Goal: Communication & Community: Share content

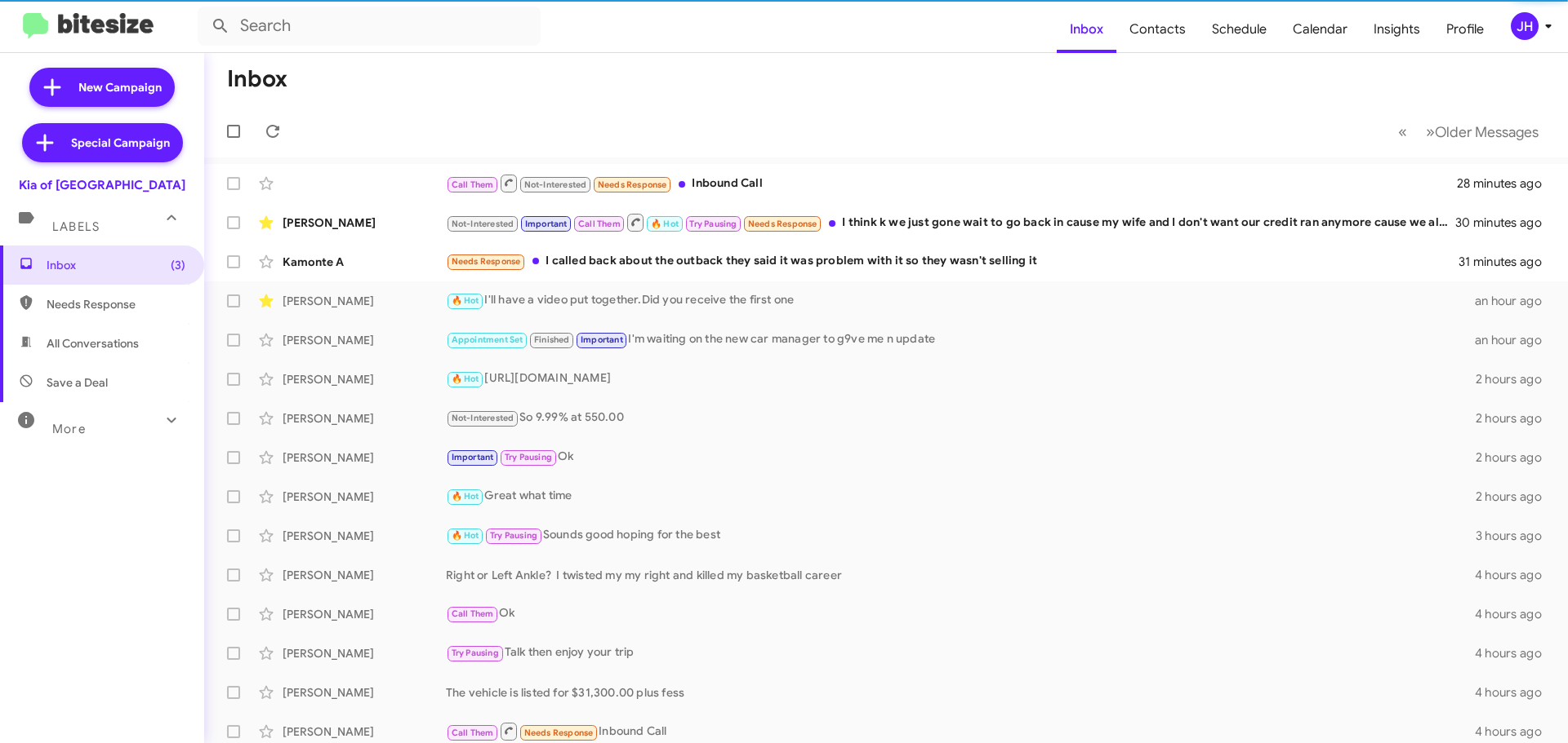
click at [1529, 34] on div "JH" at bounding box center [1524, 26] width 28 height 28
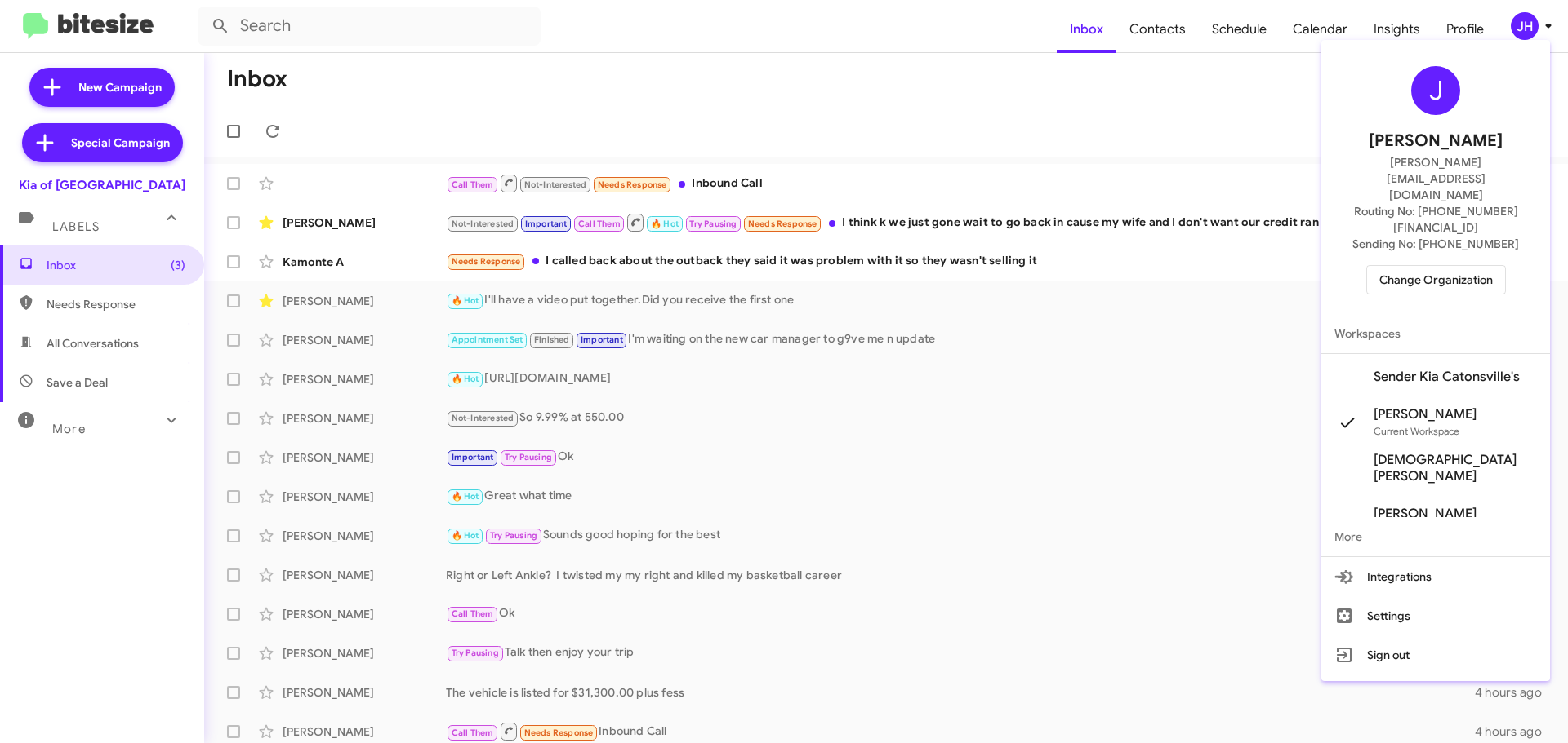
click at [1444, 266] on span "Change Organization" at bounding box center [1436, 279] width 114 height 28
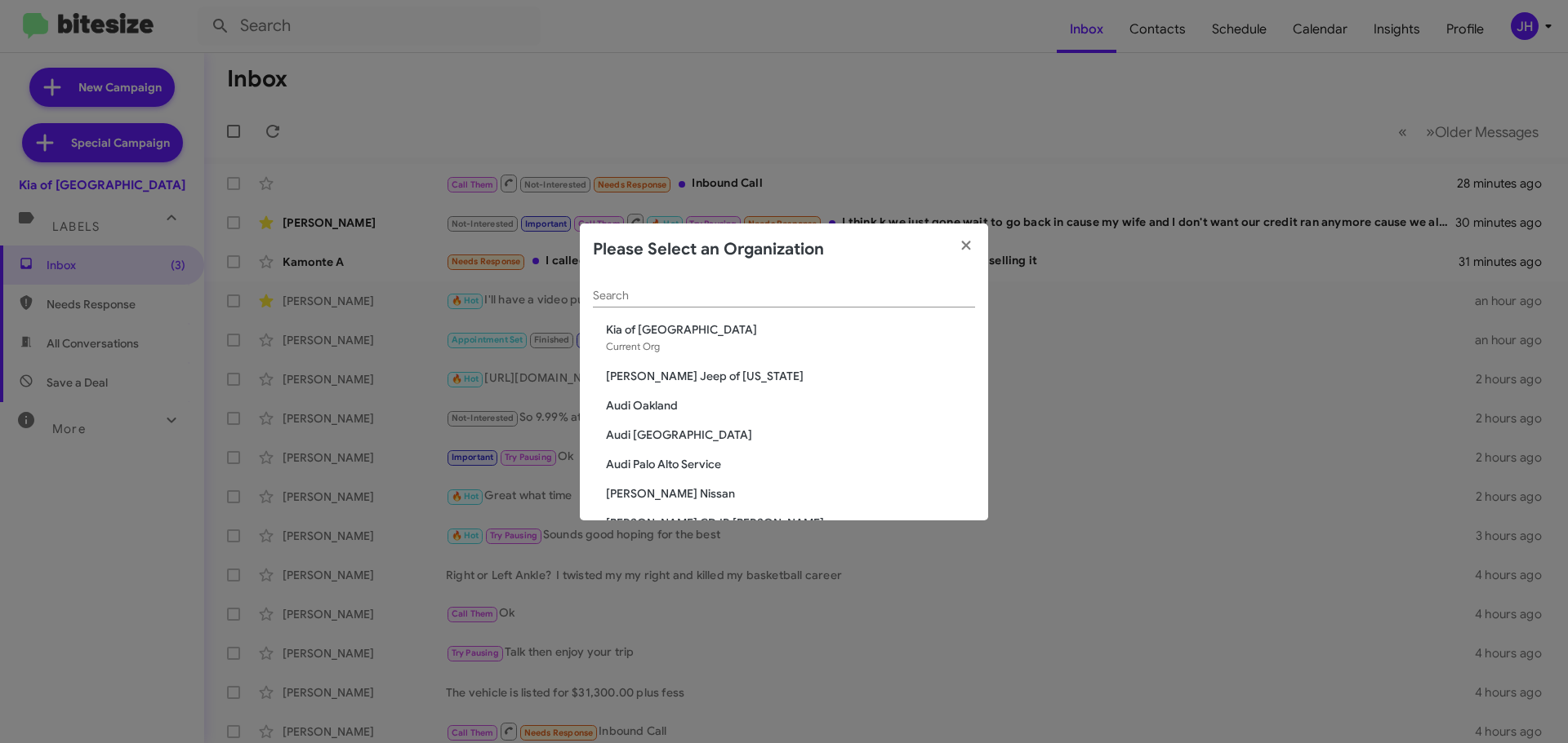
click at [710, 292] on input "Search" at bounding box center [784, 297] width 382 height 13
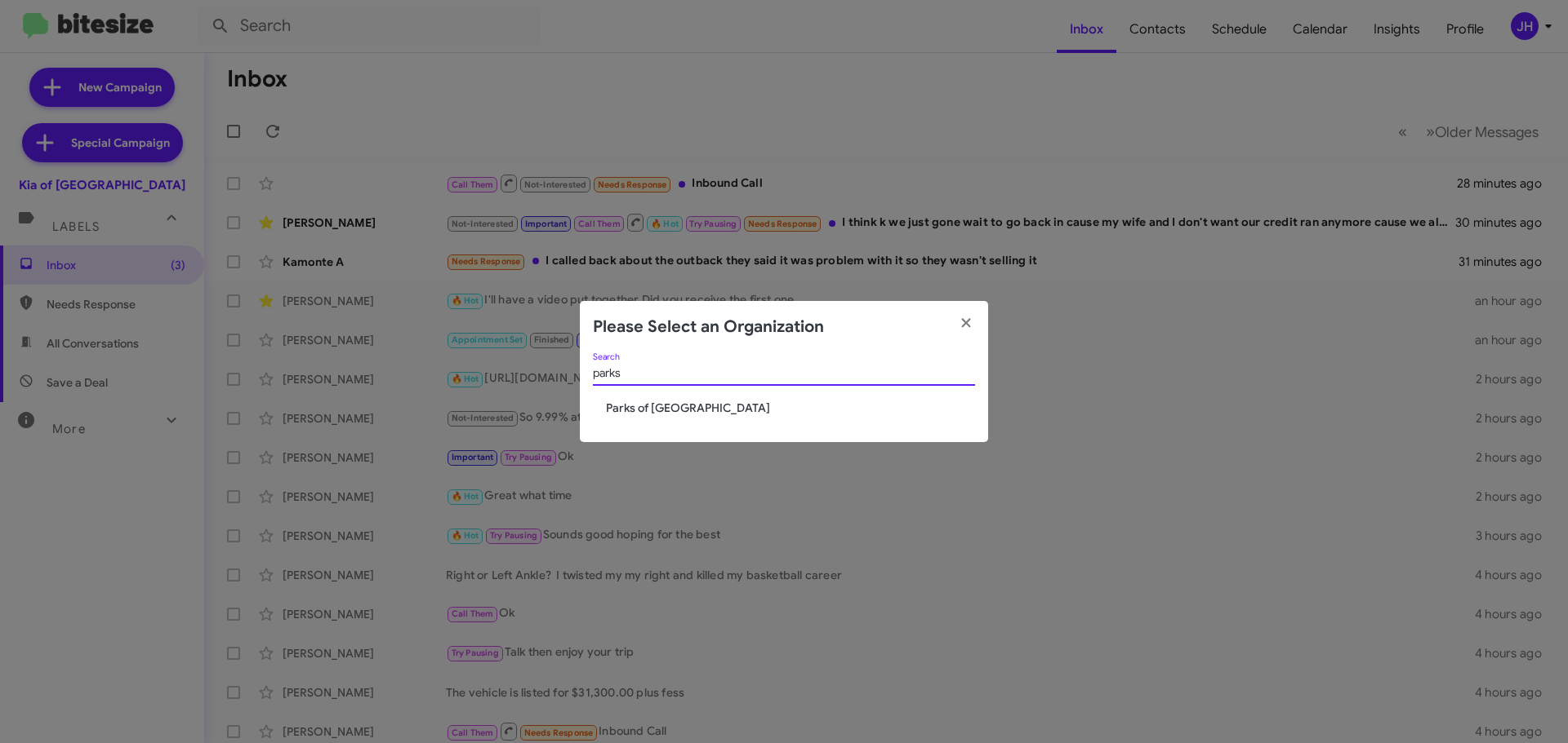
type input "parks"
click at [661, 406] on span "Parks of [GEOGRAPHIC_DATA]" at bounding box center [789, 408] width 369 height 17
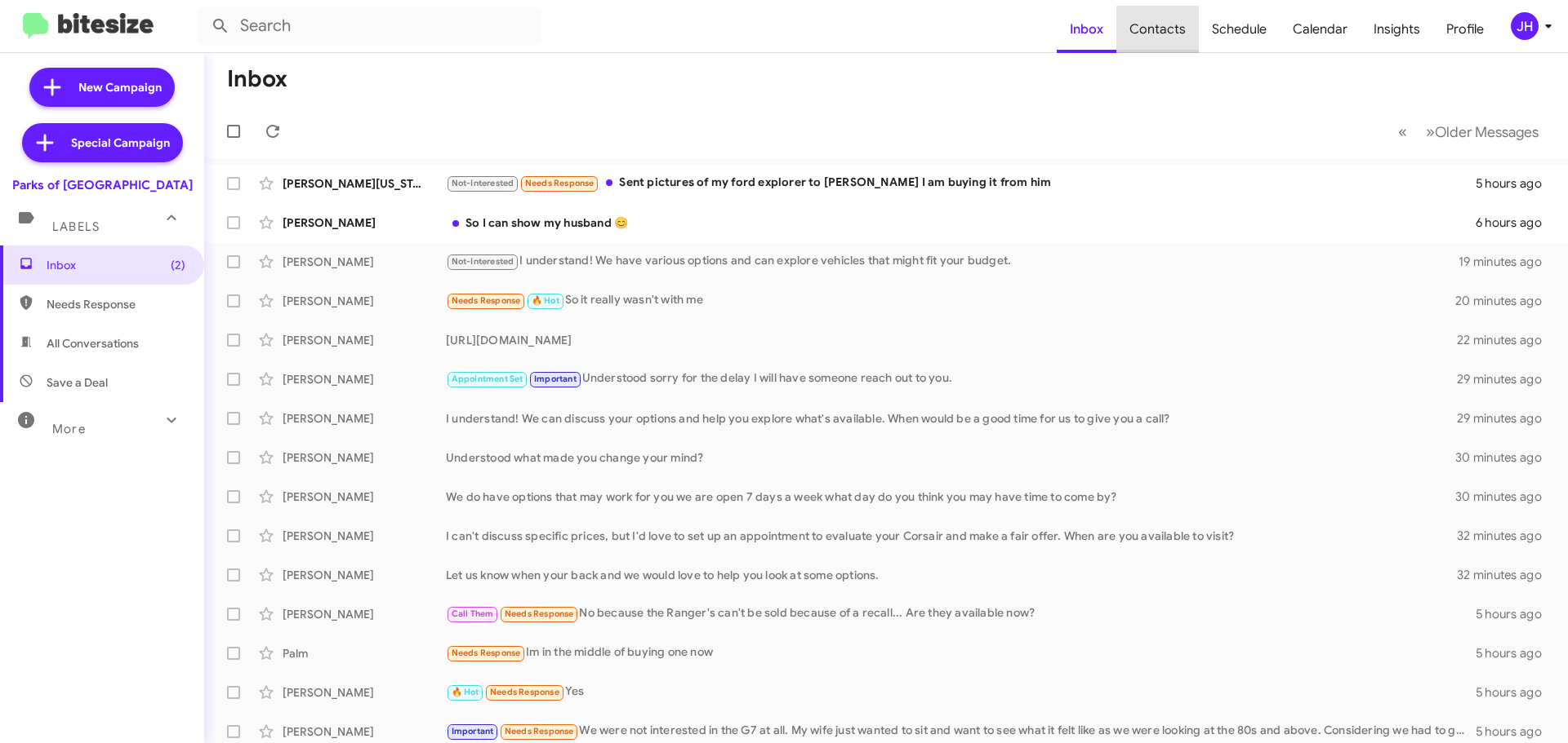
click at [1194, 16] on span "Contacts" at bounding box center [1157, 29] width 83 height 48
type input "in:groups"
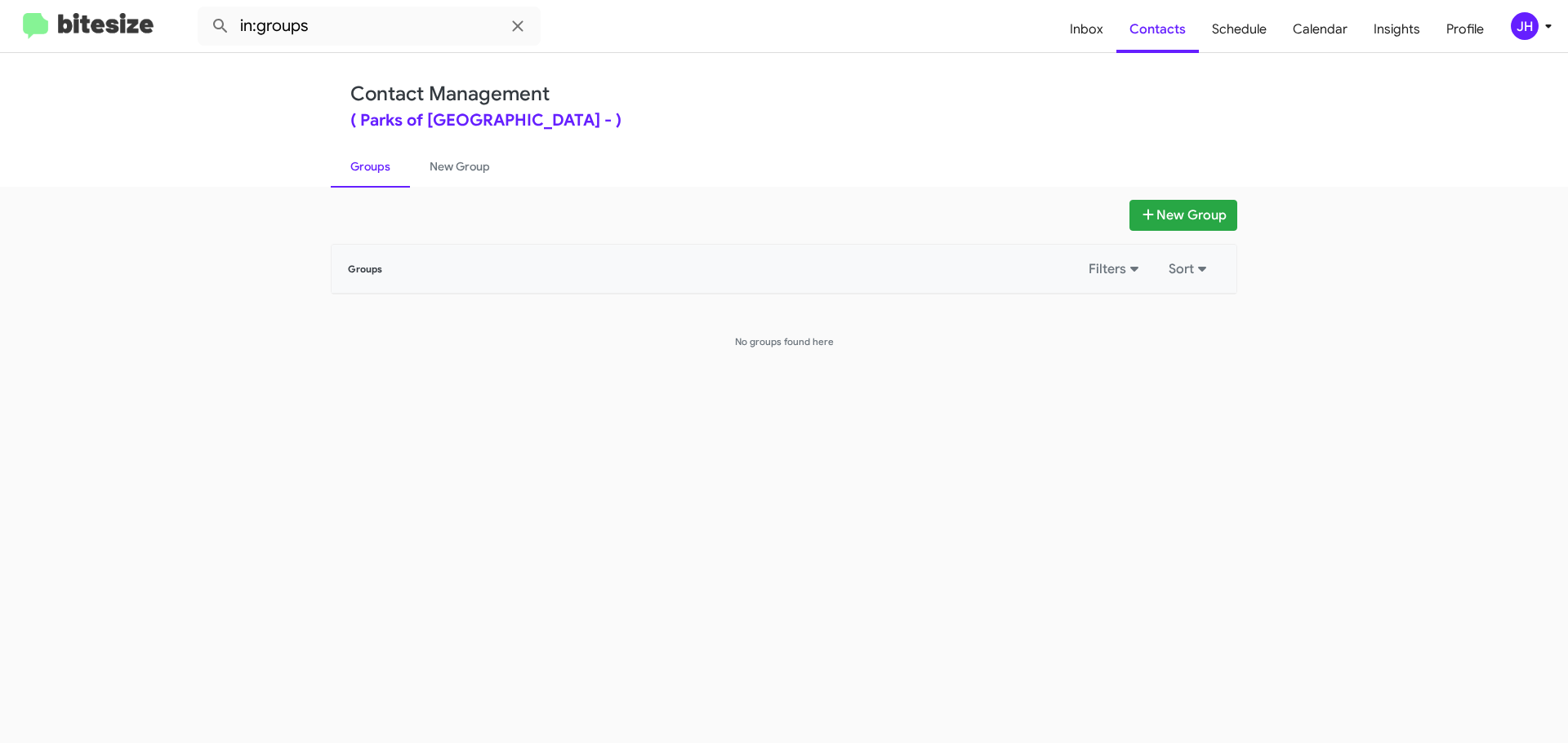
click at [1525, 42] on mat-toolbar "in:groups Inbox Contacts Schedule Calendar Insights Profile JH" at bounding box center [784, 26] width 1568 height 52
click at [1517, 21] on div "JH" at bounding box center [1524, 26] width 28 height 28
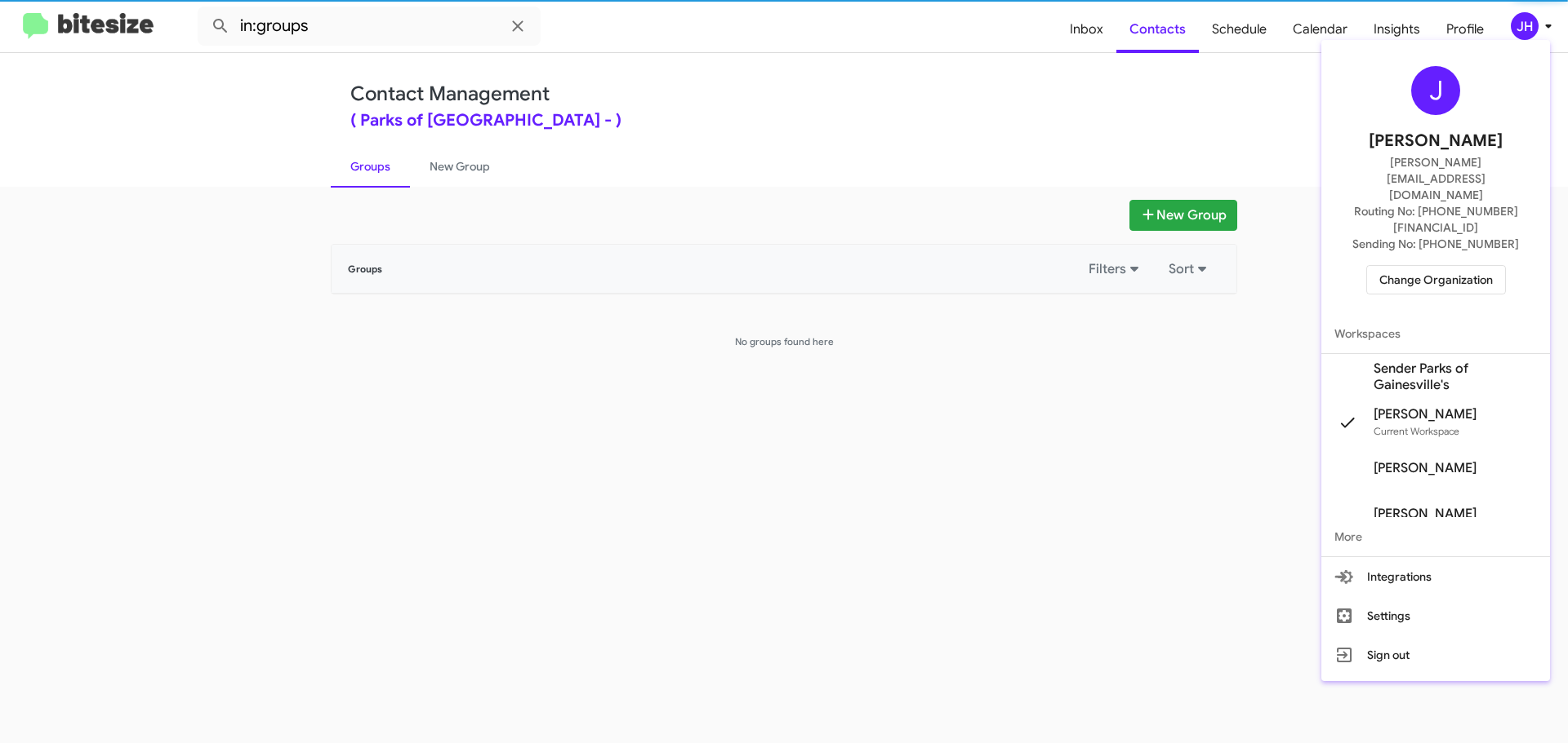
click at [1402, 361] on span "Sender Parks of Gainesville's" at bounding box center [1454, 377] width 163 height 33
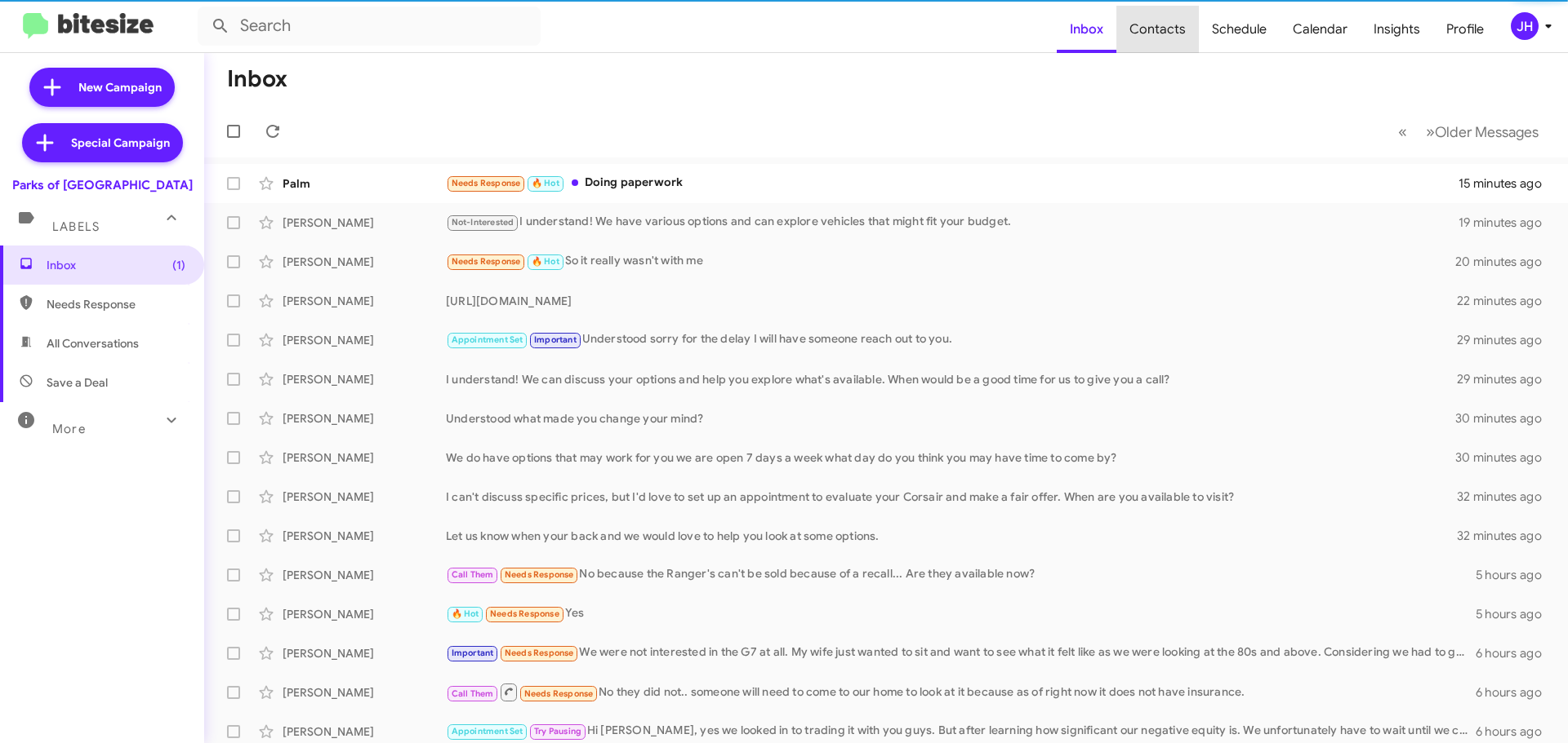
click at [1163, 33] on span "Contacts" at bounding box center [1157, 29] width 83 height 48
type input "in:groups"
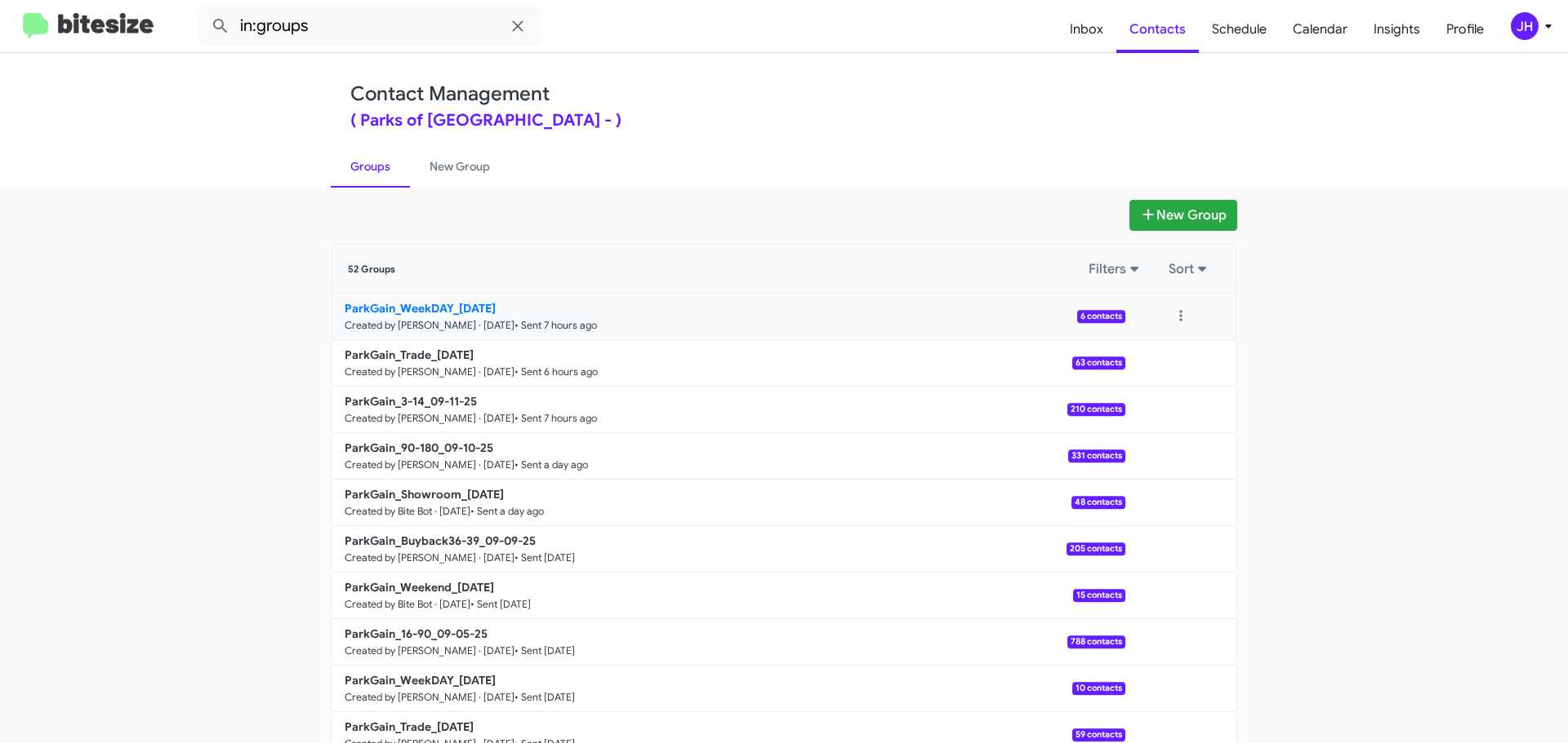
click at [643, 309] on p "ParkGain_WeekDAY_[DATE]" at bounding box center [728, 308] width 768 height 17
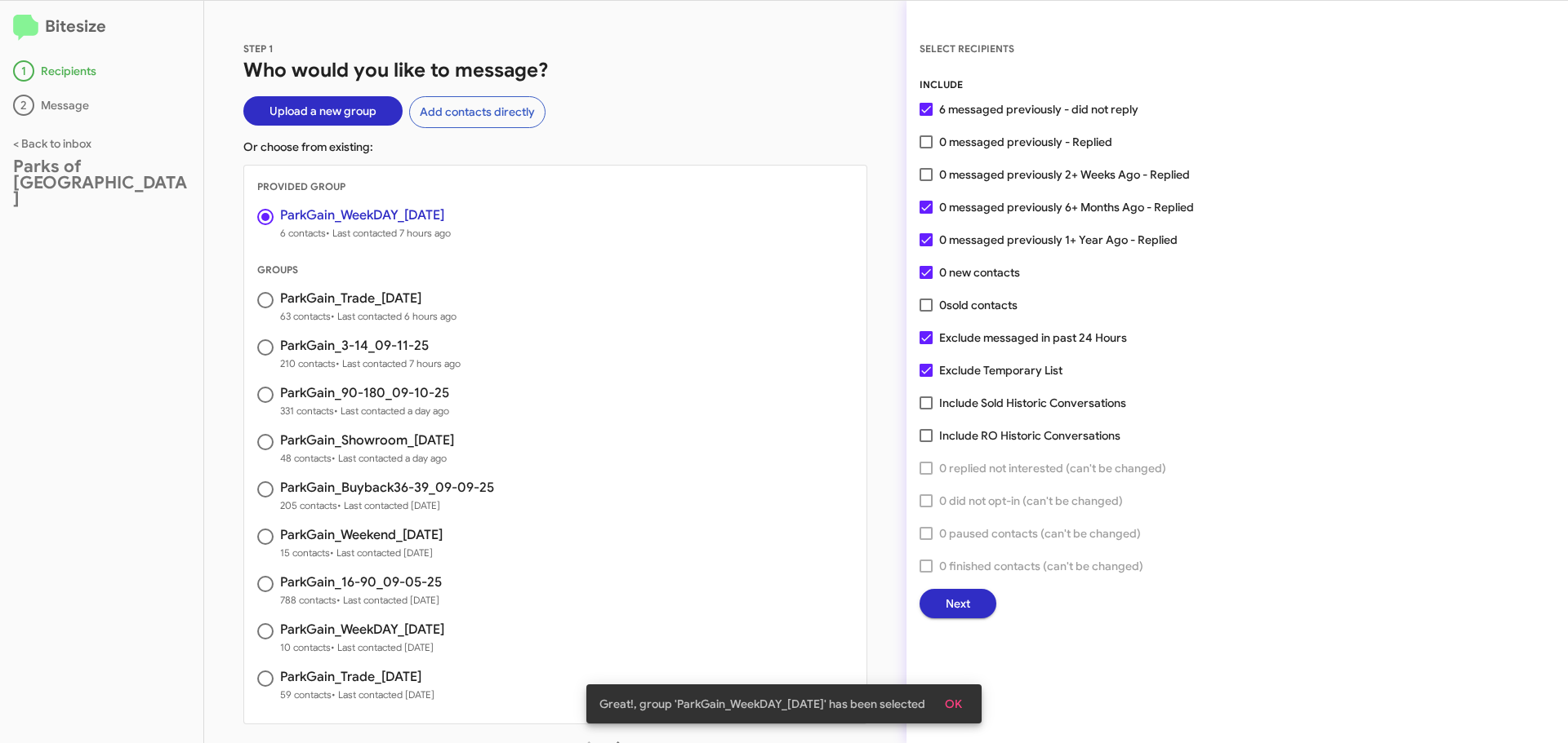
click at [973, 598] on button "Next" at bounding box center [958, 603] width 77 height 29
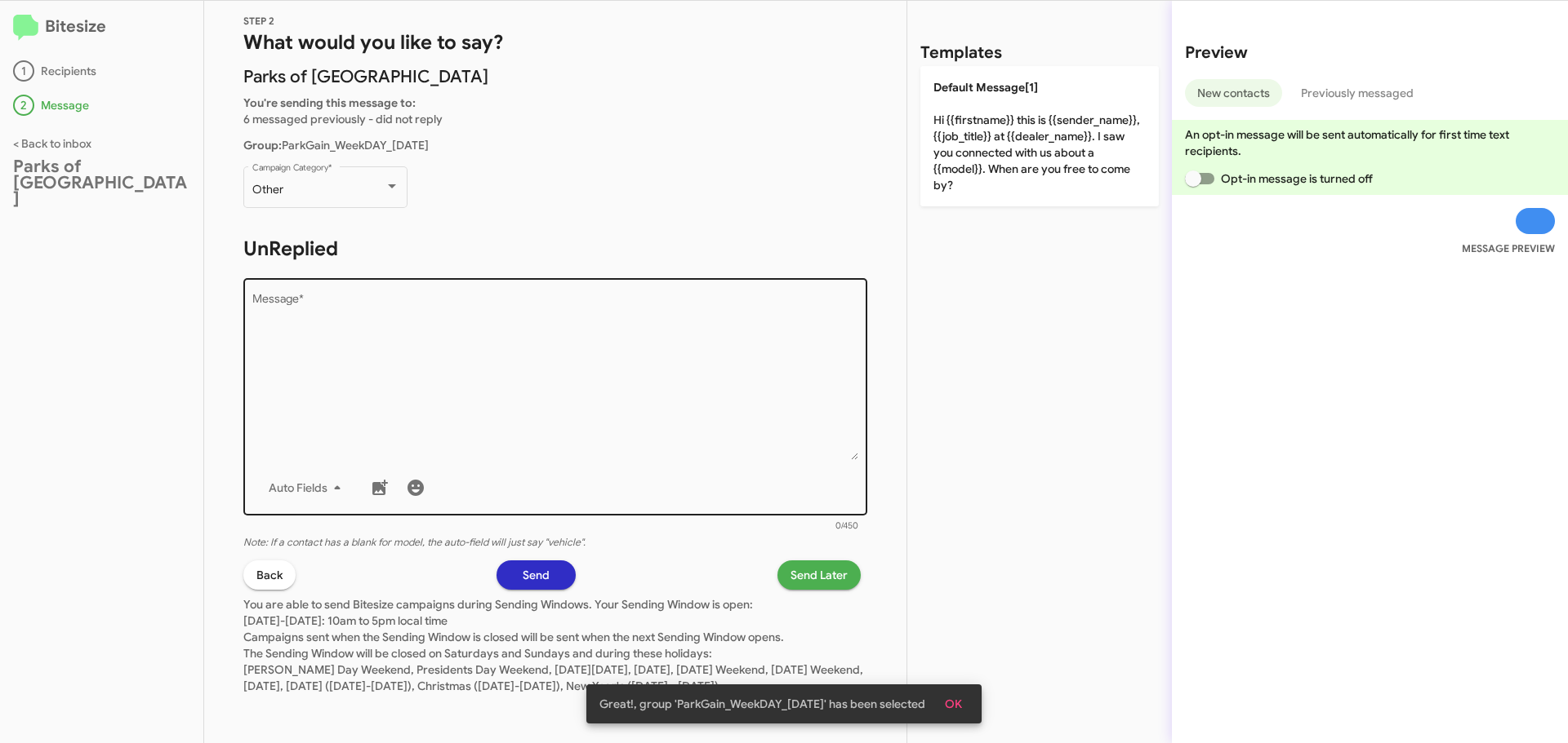
scroll to position [44, 0]
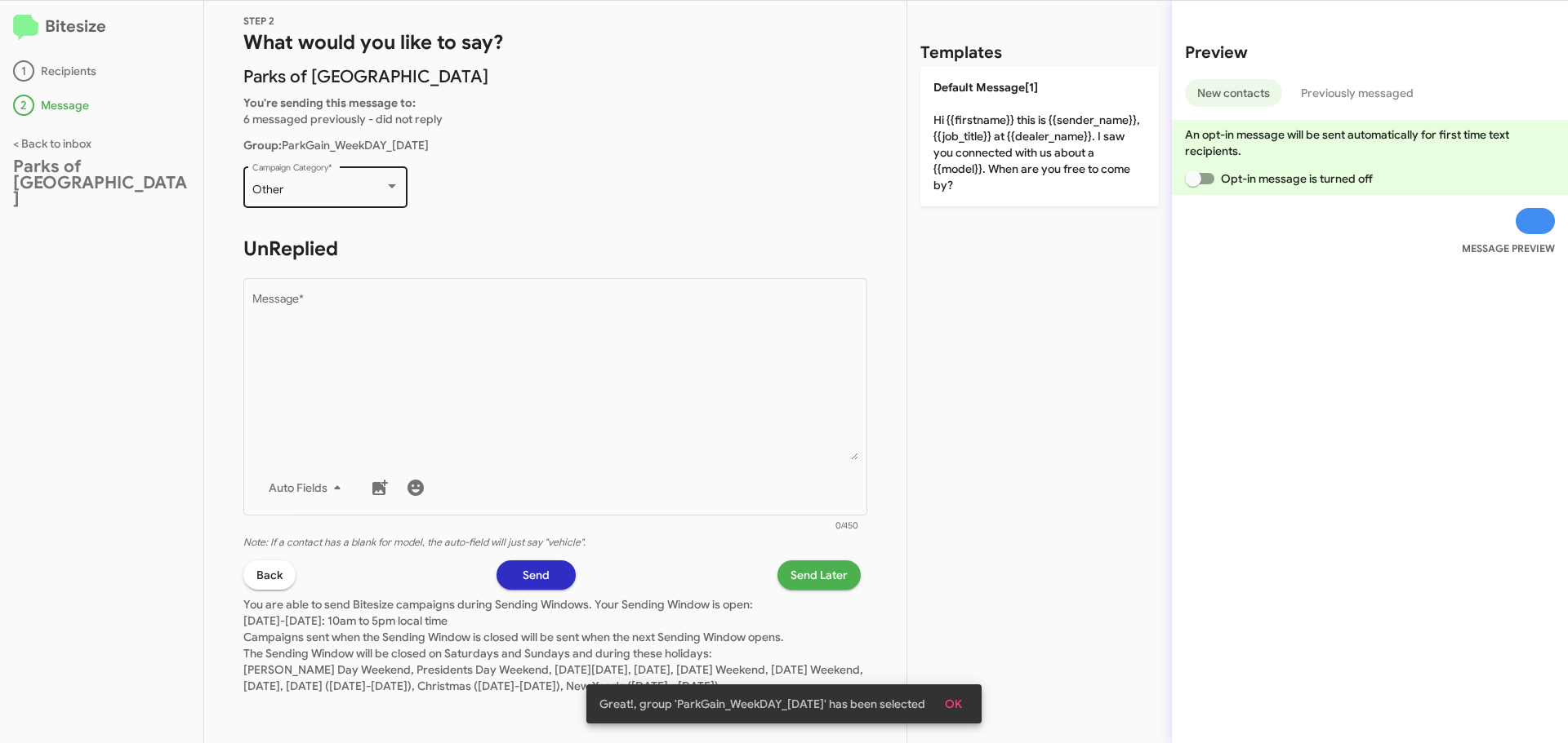
click at [366, 163] on div "Other Campaign Category *" at bounding box center [326, 186] width 147 height 45
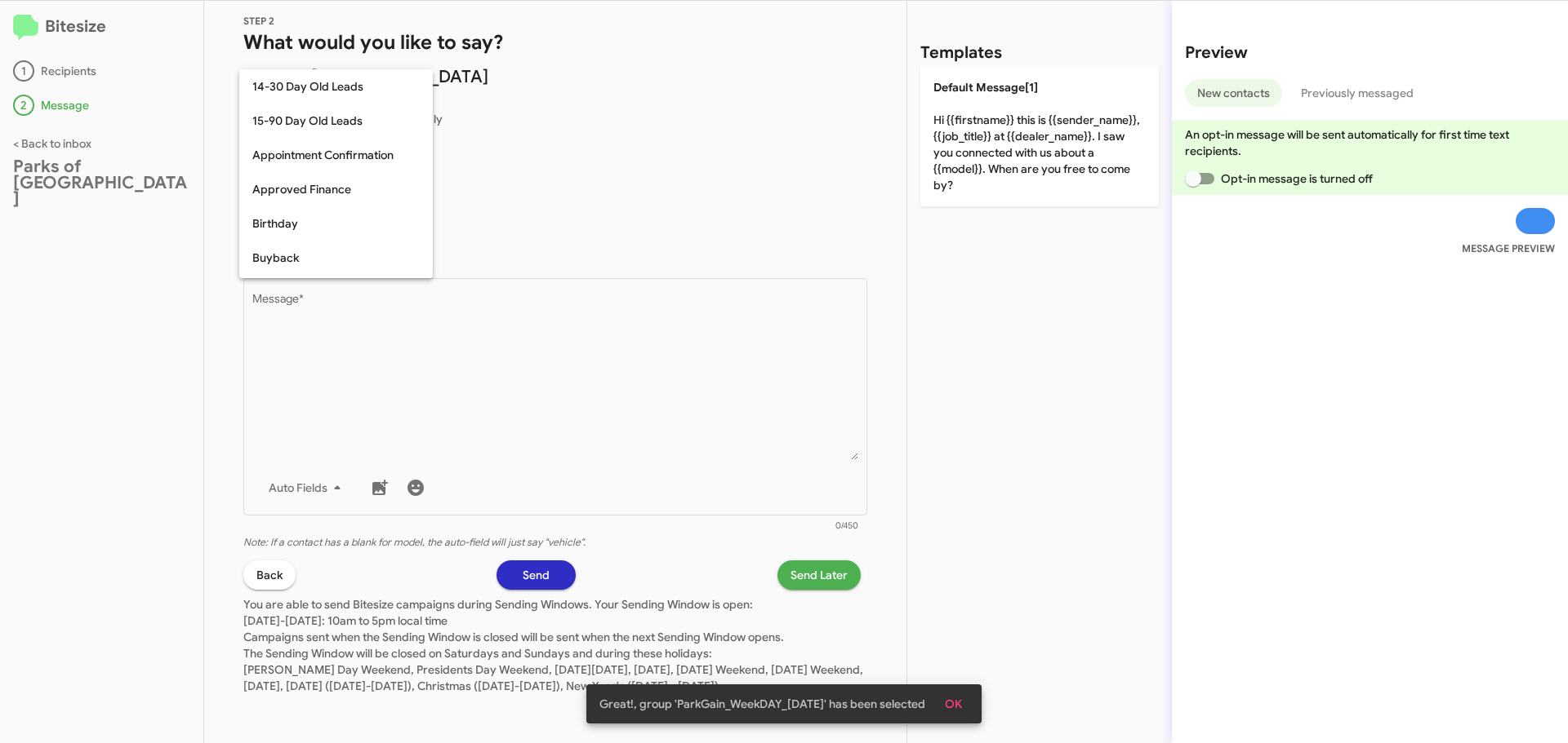
scroll to position [359, 0]
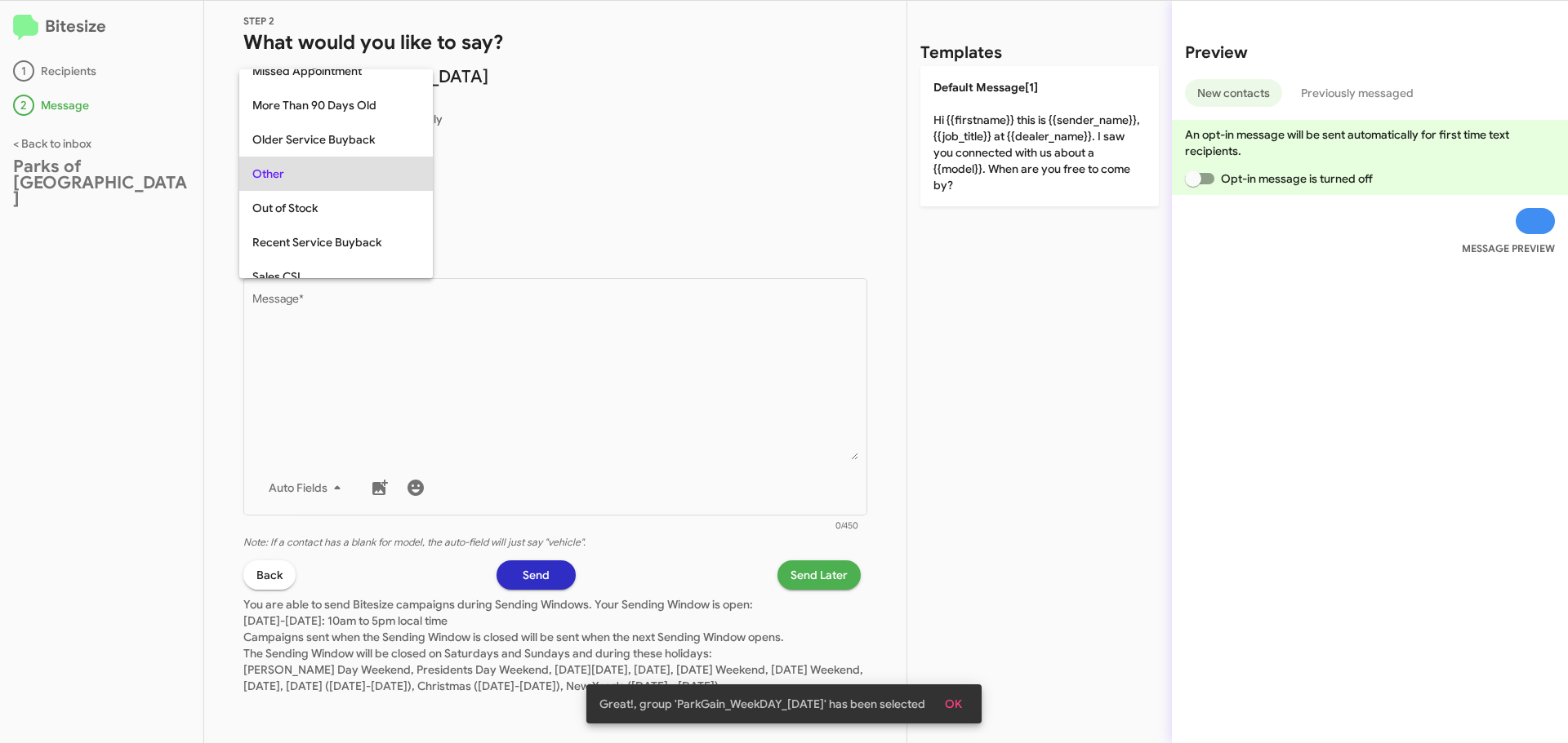
click at [334, 176] on span "Other" at bounding box center [336, 173] width 167 height 34
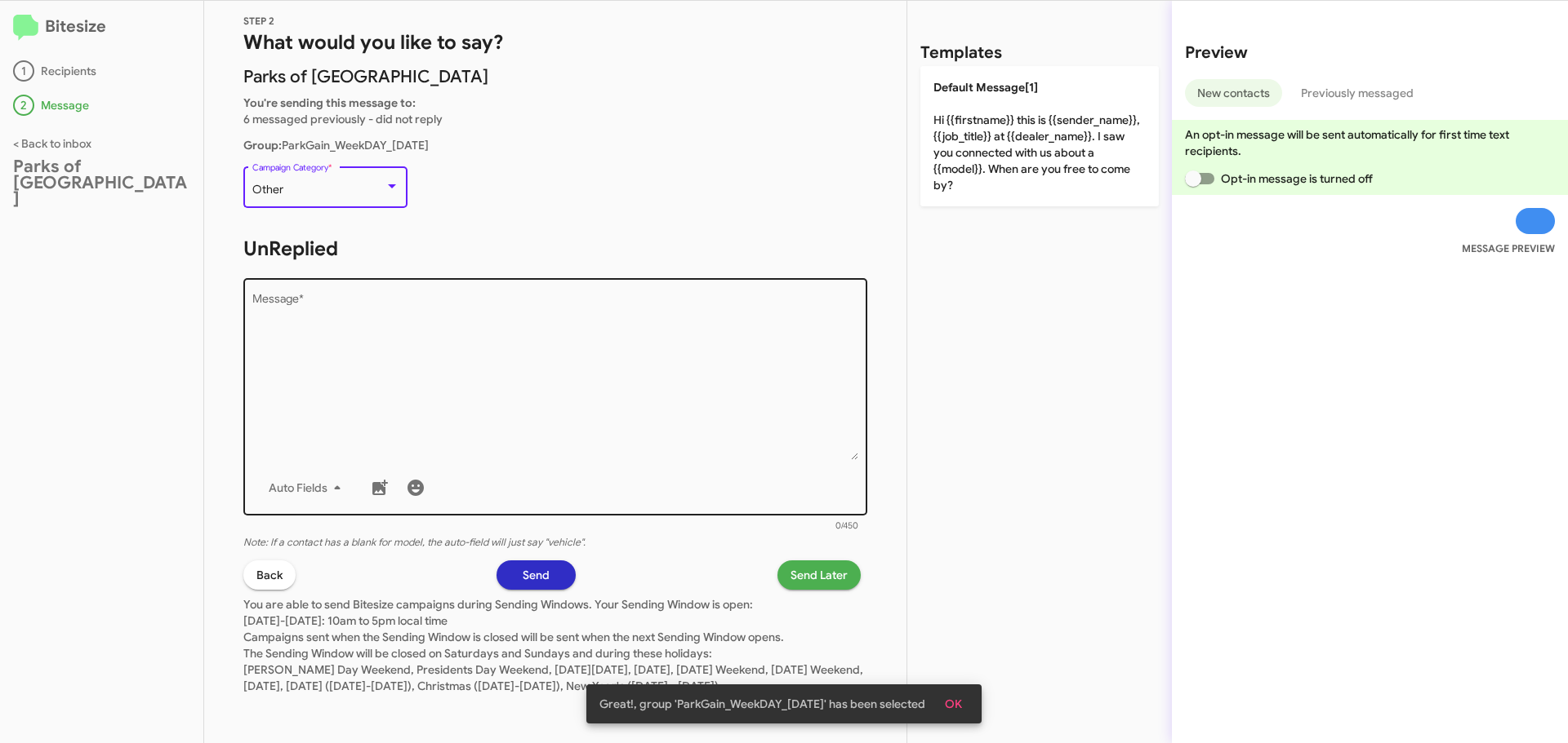
click at [405, 345] on textarea "Message *" at bounding box center [555, 376] width 606 height 166
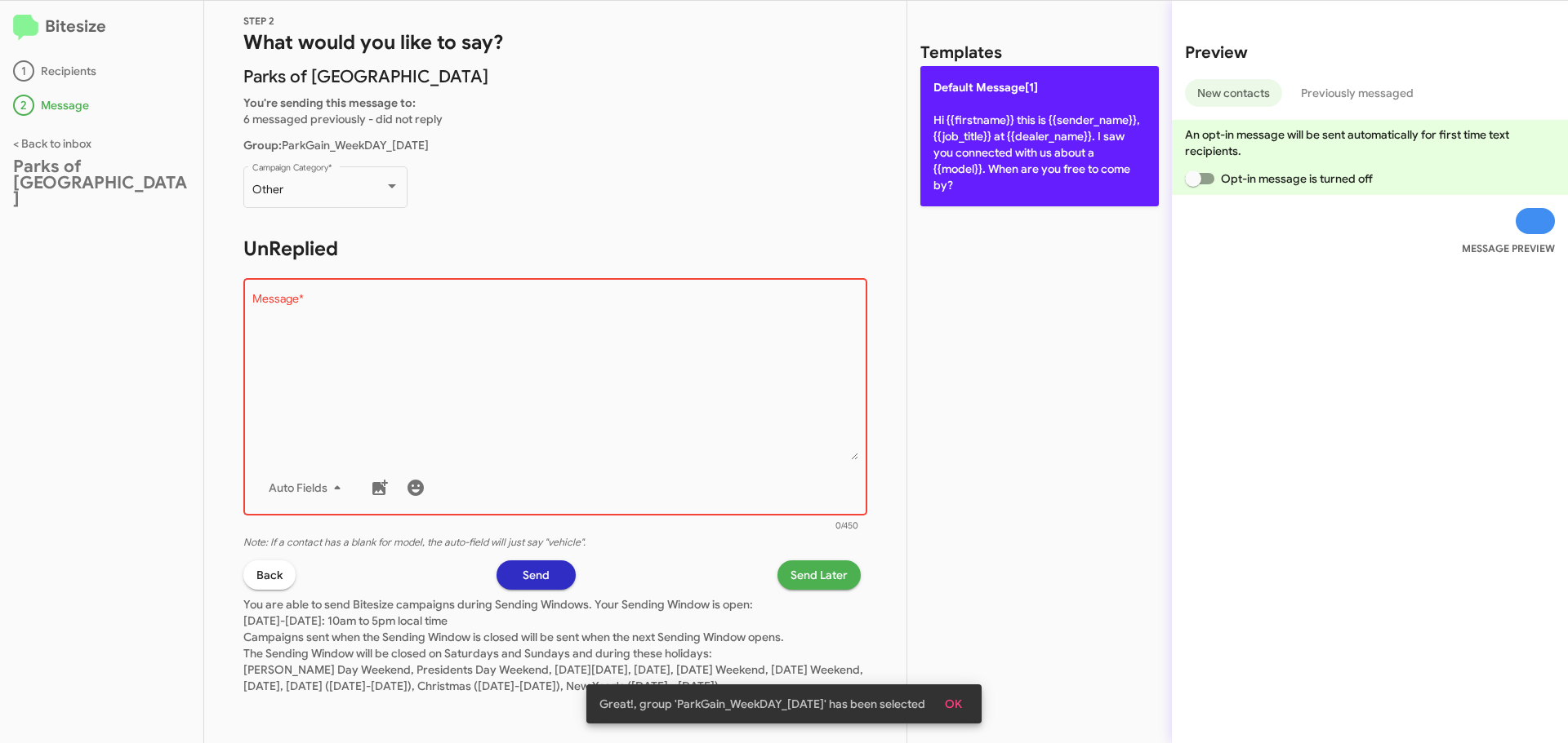
click at [1004, 154] on p "Default Message[1] Hi {{firstname}} this is {{sender_name}}, {{job_title}} at {…" at bounding box center [1039, 136] width 238 height 140
type textarea "Hi {{firstname}} this is {{sender_name}}, {{job_title}} at {{dealer_name}}. I s…"
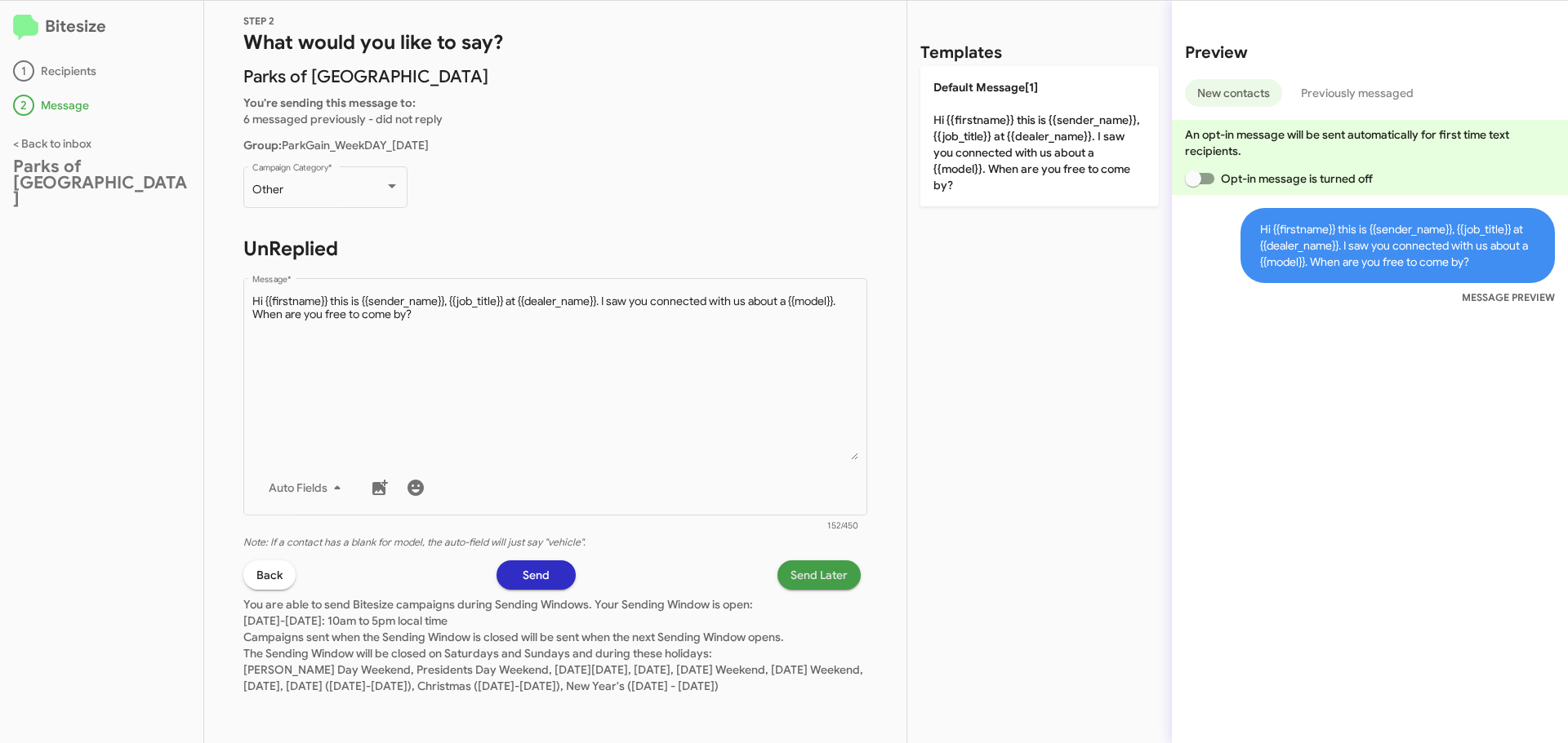
click at [831, 561] on span "Send Later" at bounding box center [819, 575] width 57 height 29
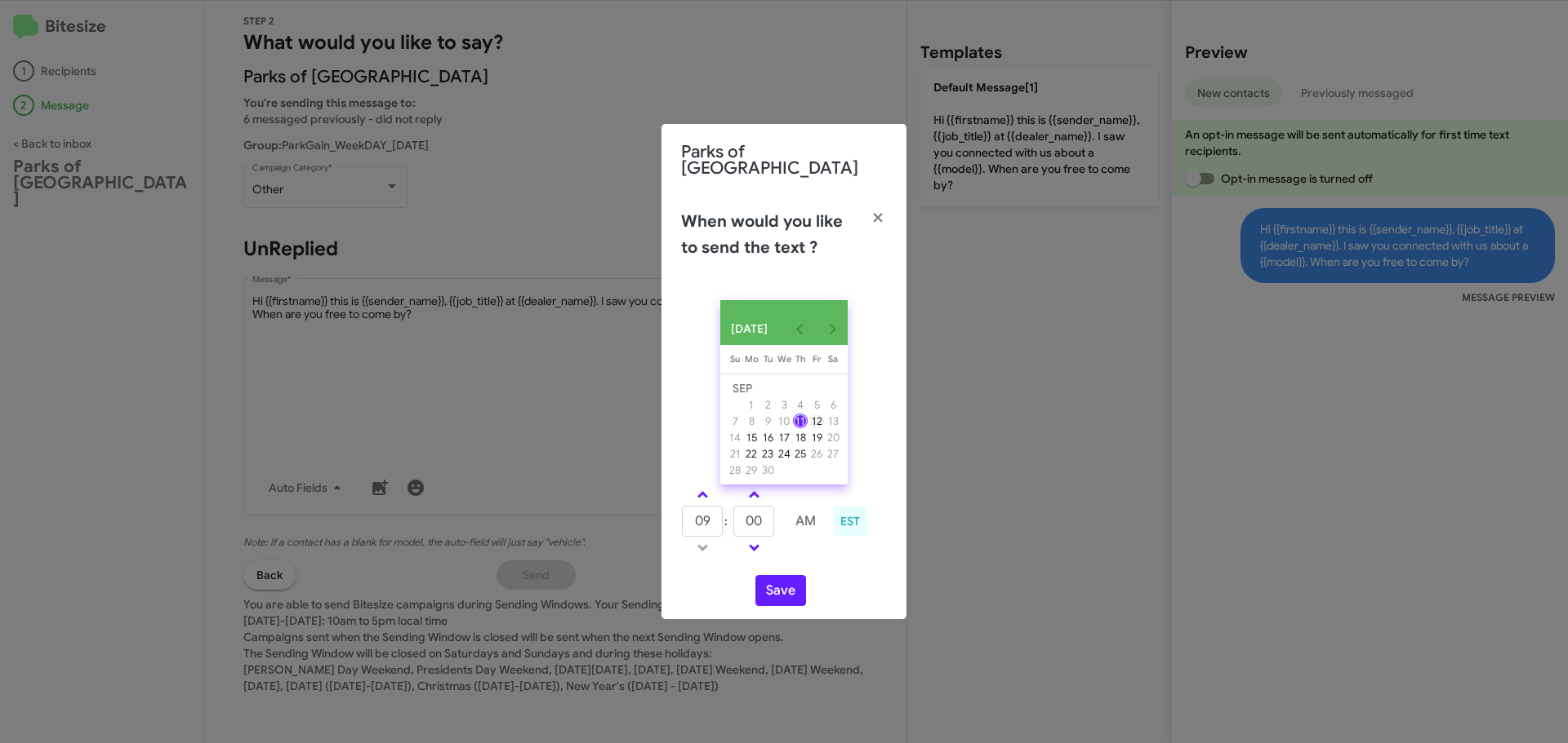
click at [820, 414] on div "12" at bounding box center [817, 421] width 15 height 15
click at [875, 213] on icon "button" at bounding box center [877, 217] width 9 height 9
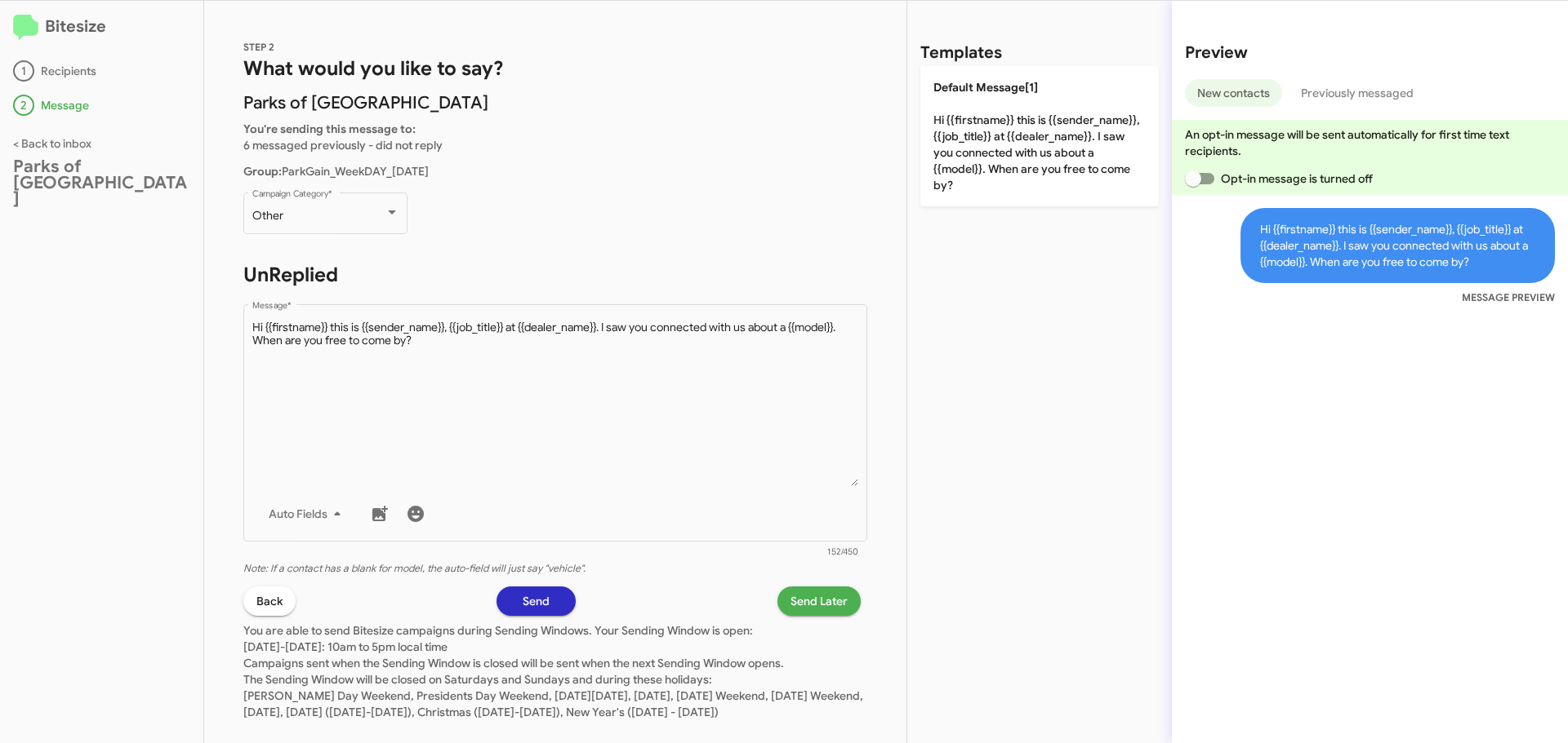
scroll to position [0, 0]
click at [46, 147] on link "< Back to inbox" at bounding box center [53, 144] width 79 height 15
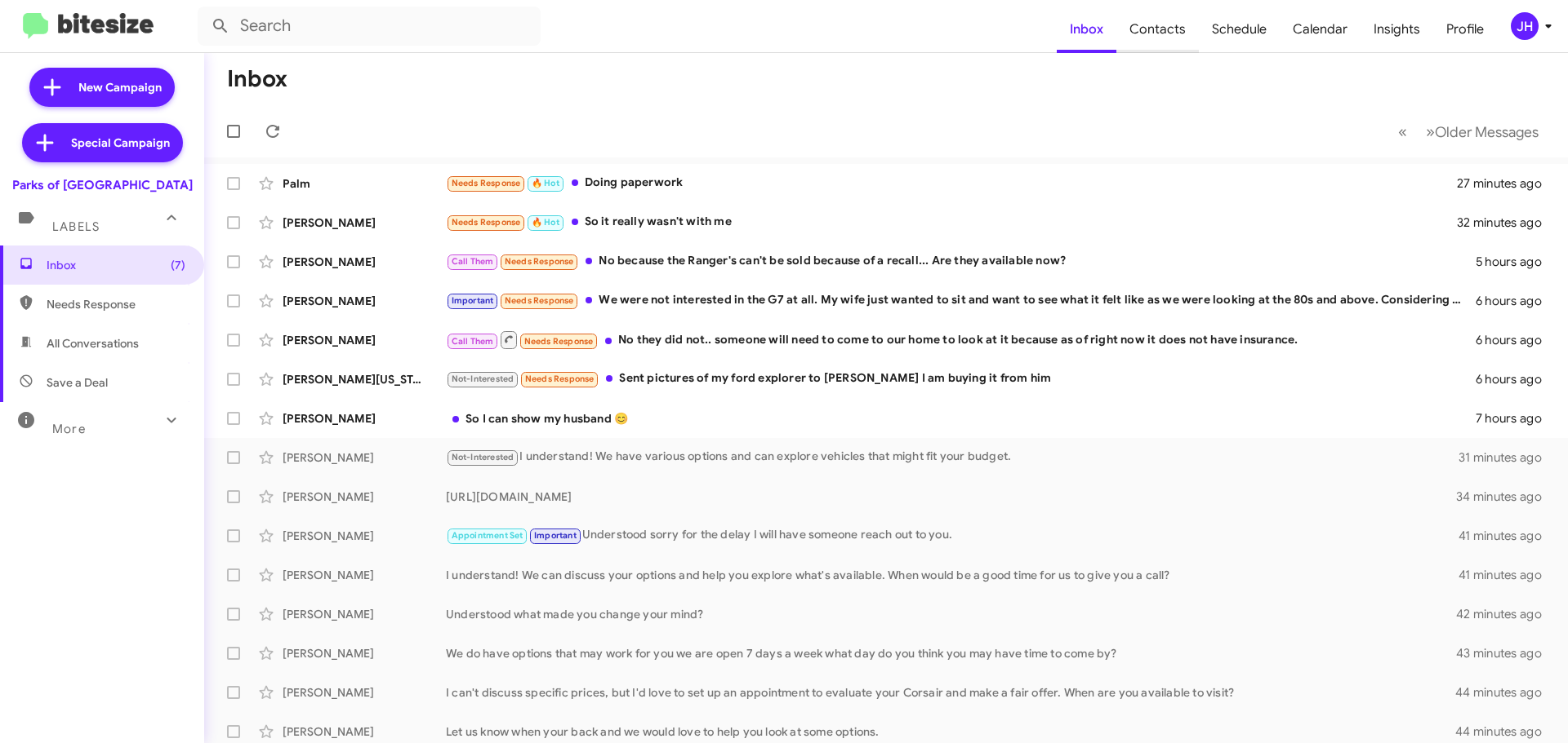
click at [1147, 18] on span "Contacts" at bounding box center [1157, 29] width 83 height 48
type input "in:groups"
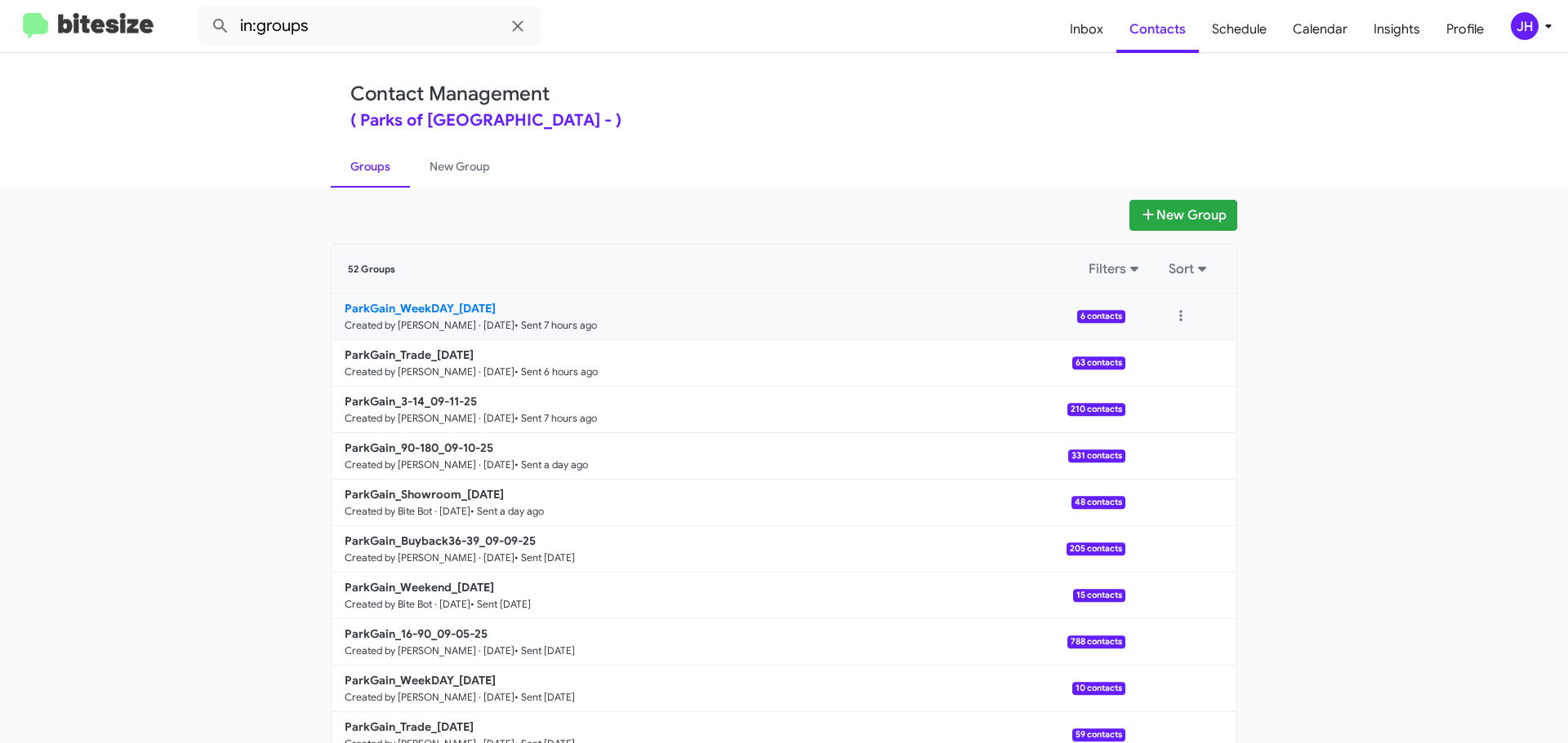
click at [670, 323] on link "ParkGain_WeekDAY_09-11-25 Created by Nen Limbauan · Sep 10, 2025 • Sent 7 hours…" at bounding box center [728, 317] width 794 height 47
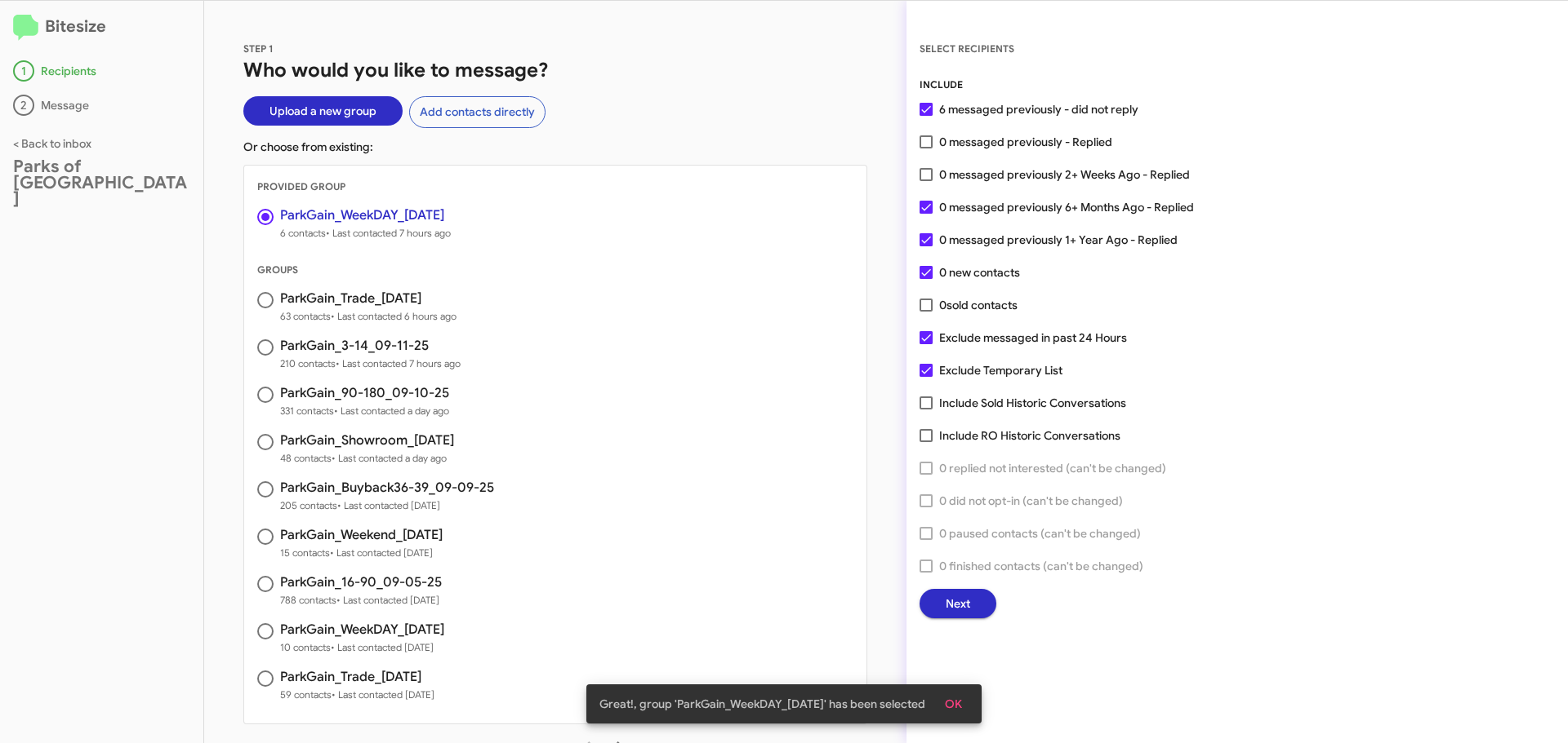
drag, startPoint x: 1138, startPoint y: 343, endPoint x: 941, endPoint y: 338, distance: 197.1
click at [941, 338] on div "INCLUDE 6 messaged previously - did not reply 0 messaged previously - Replied 0…" at bounding box center [1237, 348] width 636 height 542
copy span "Exclude messaged in past 24 Hours"
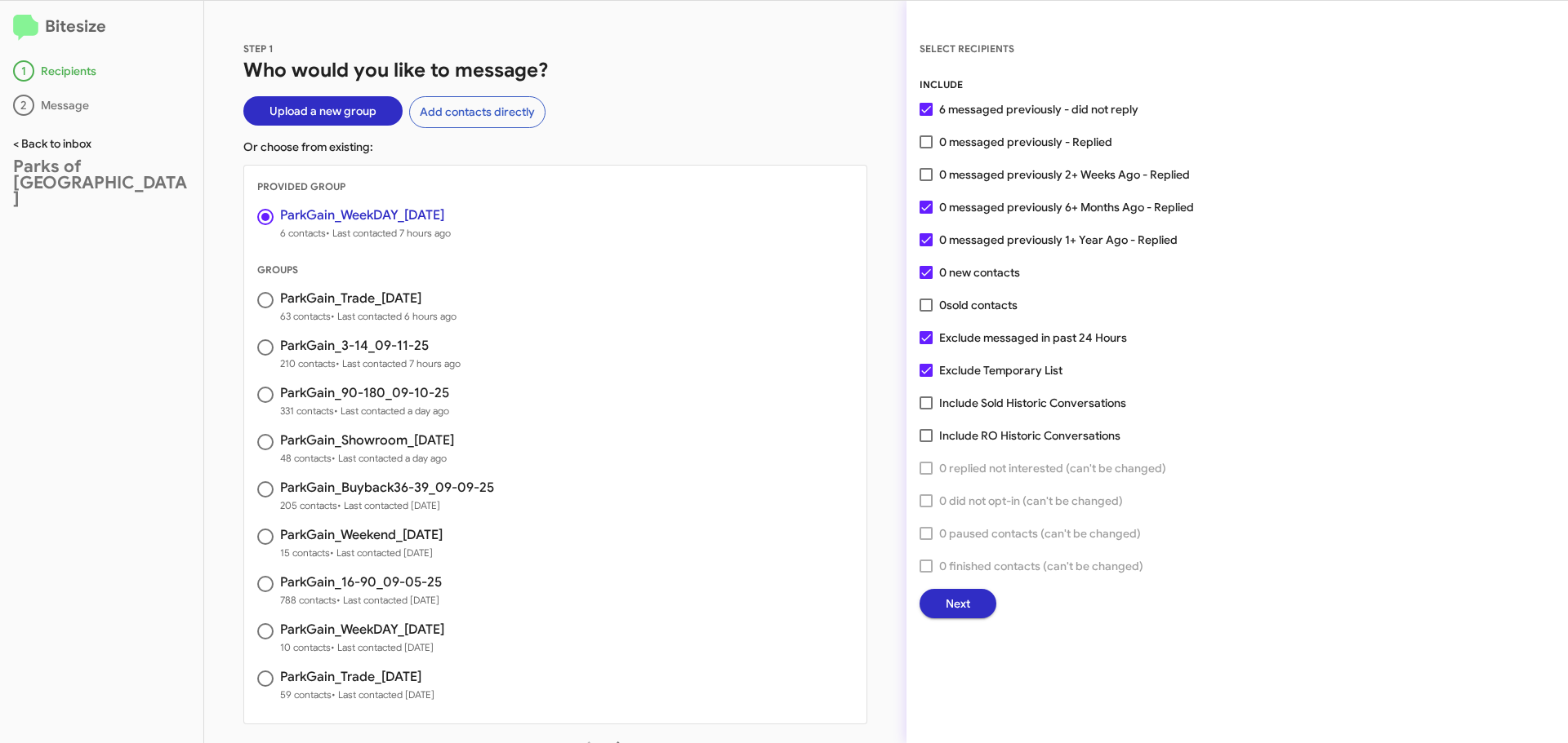
click at [84, 149] on link "< Back to inbox" at bounding box center [53, 144] width 79 height 15
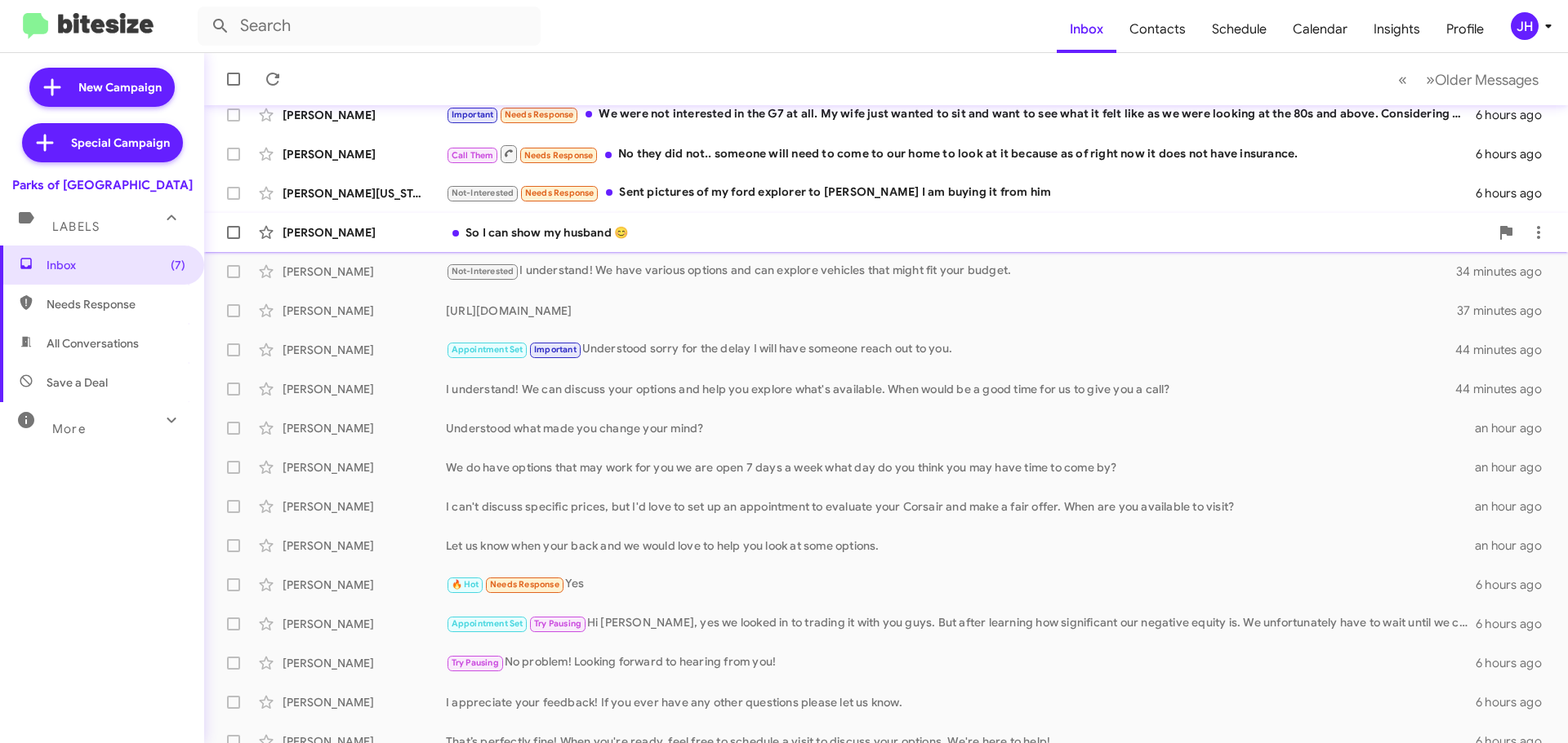
scroll to position [204, 0]
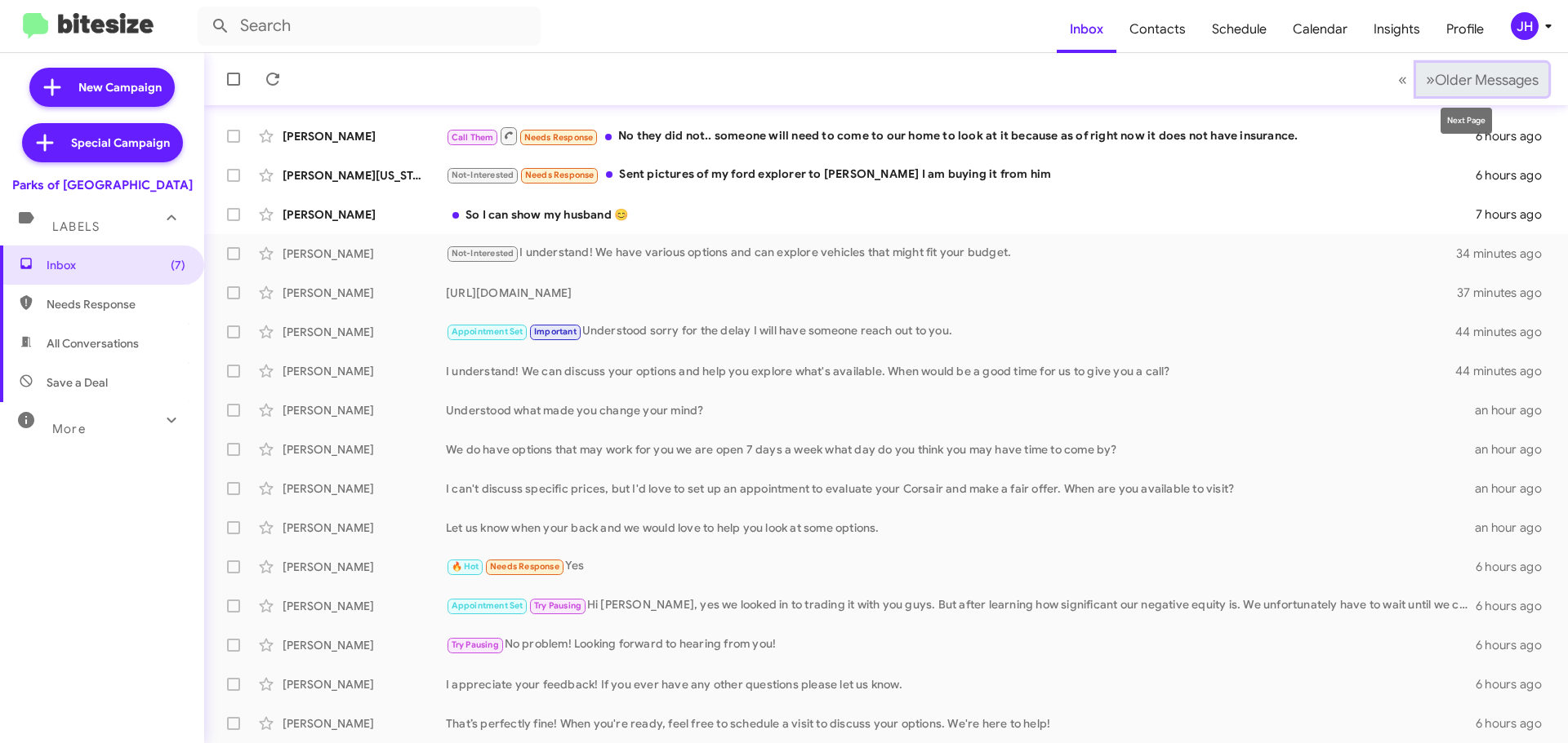
click at [1457, 64] on button "» Next Older Messages" at bounding box center [1482, 79] width 132 height 33
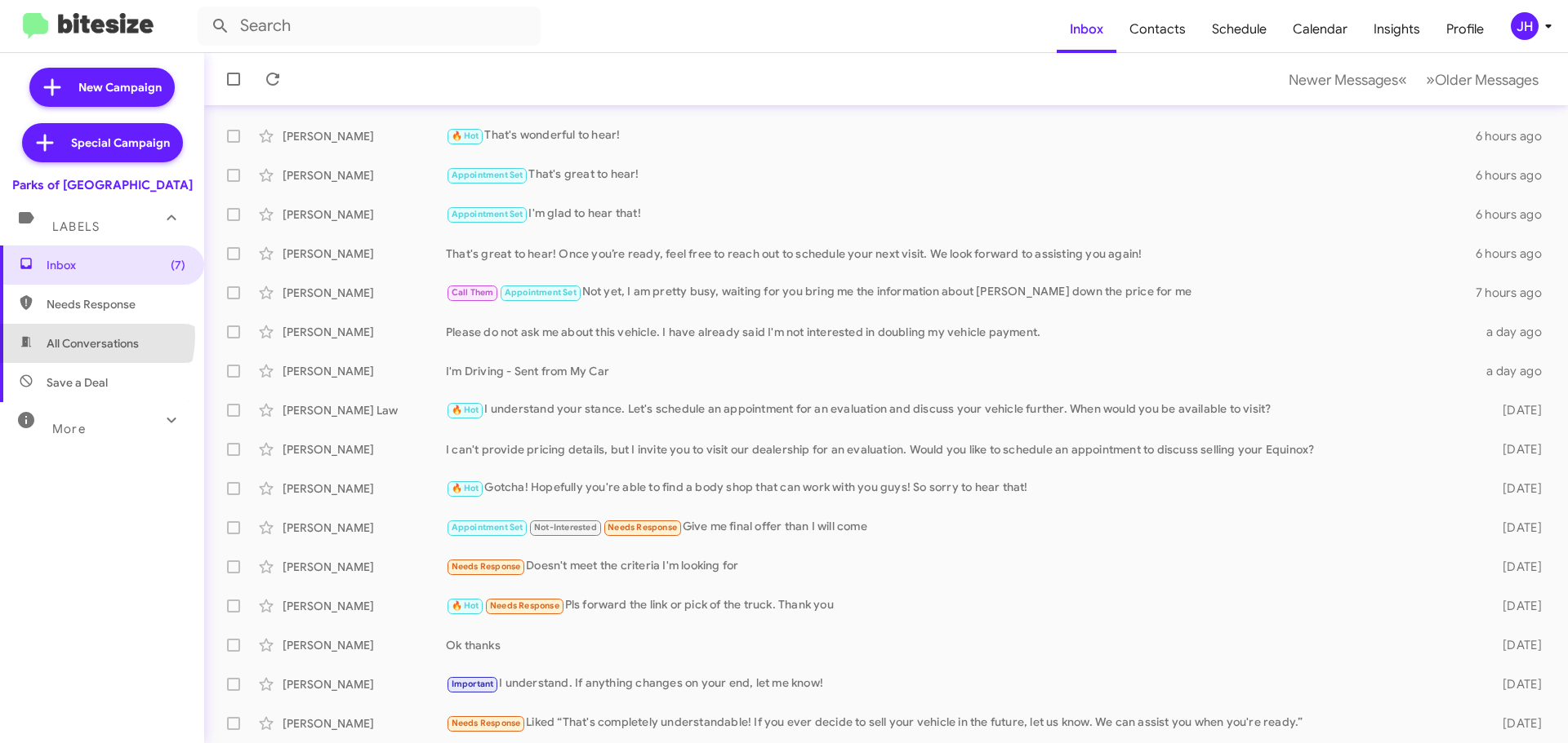
click at [86, 336] on span "All Conversations" at bounding box center [93, 344] width 92 height 17
type input "in:all-conversations"
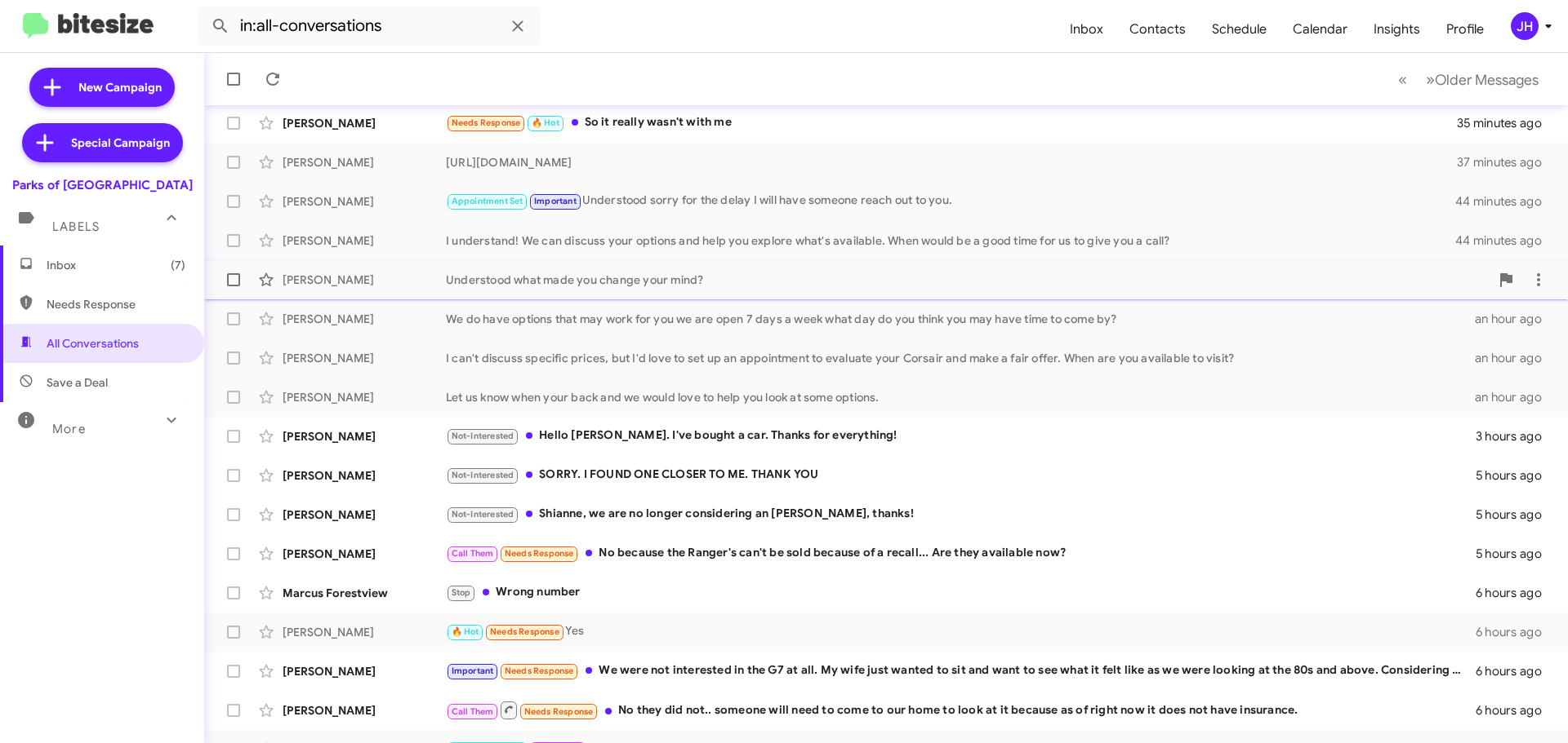
scroll to position [204, 0]
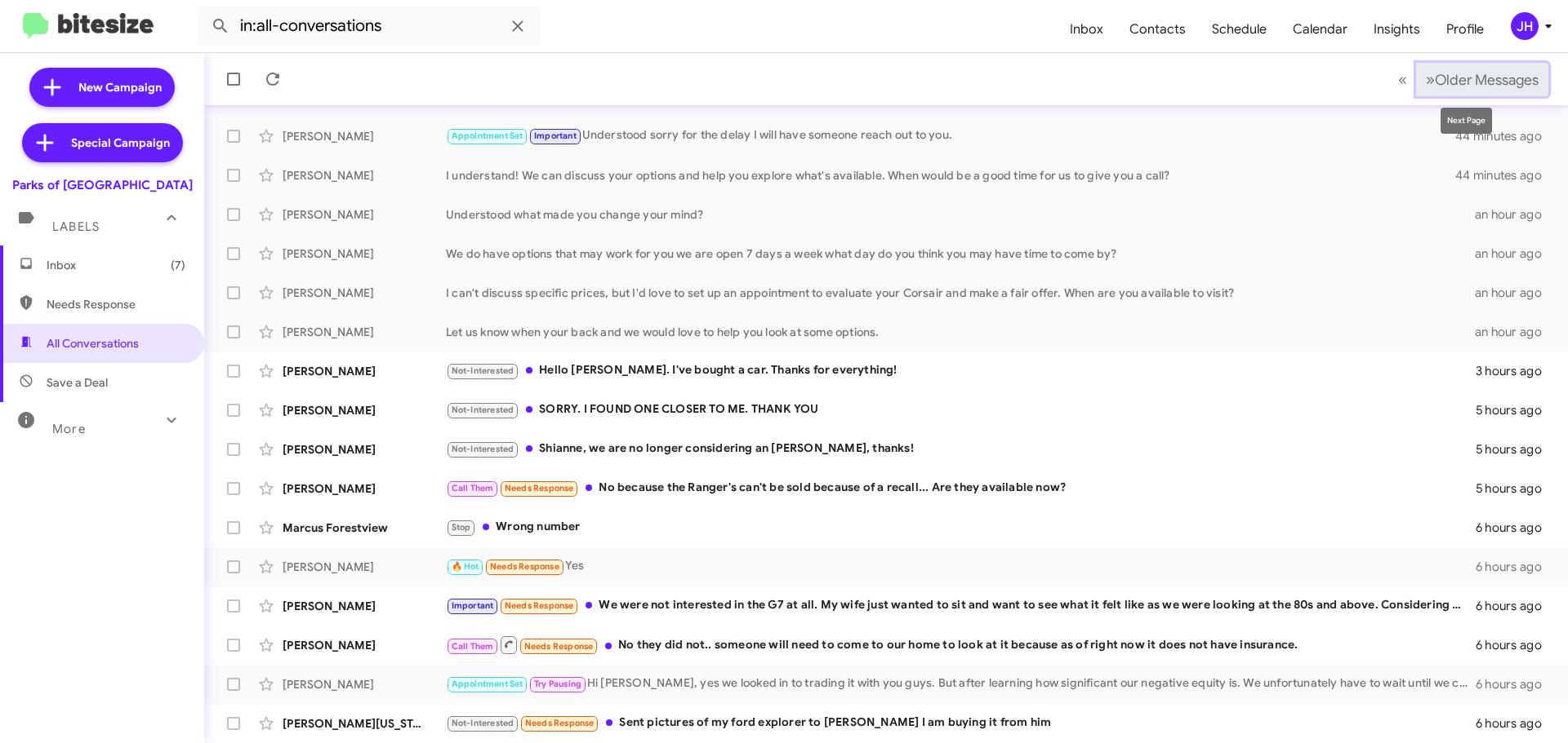
click at [1481, 73] on span "Older Messages" at bounding box center [1486, 79] width 104 height 18
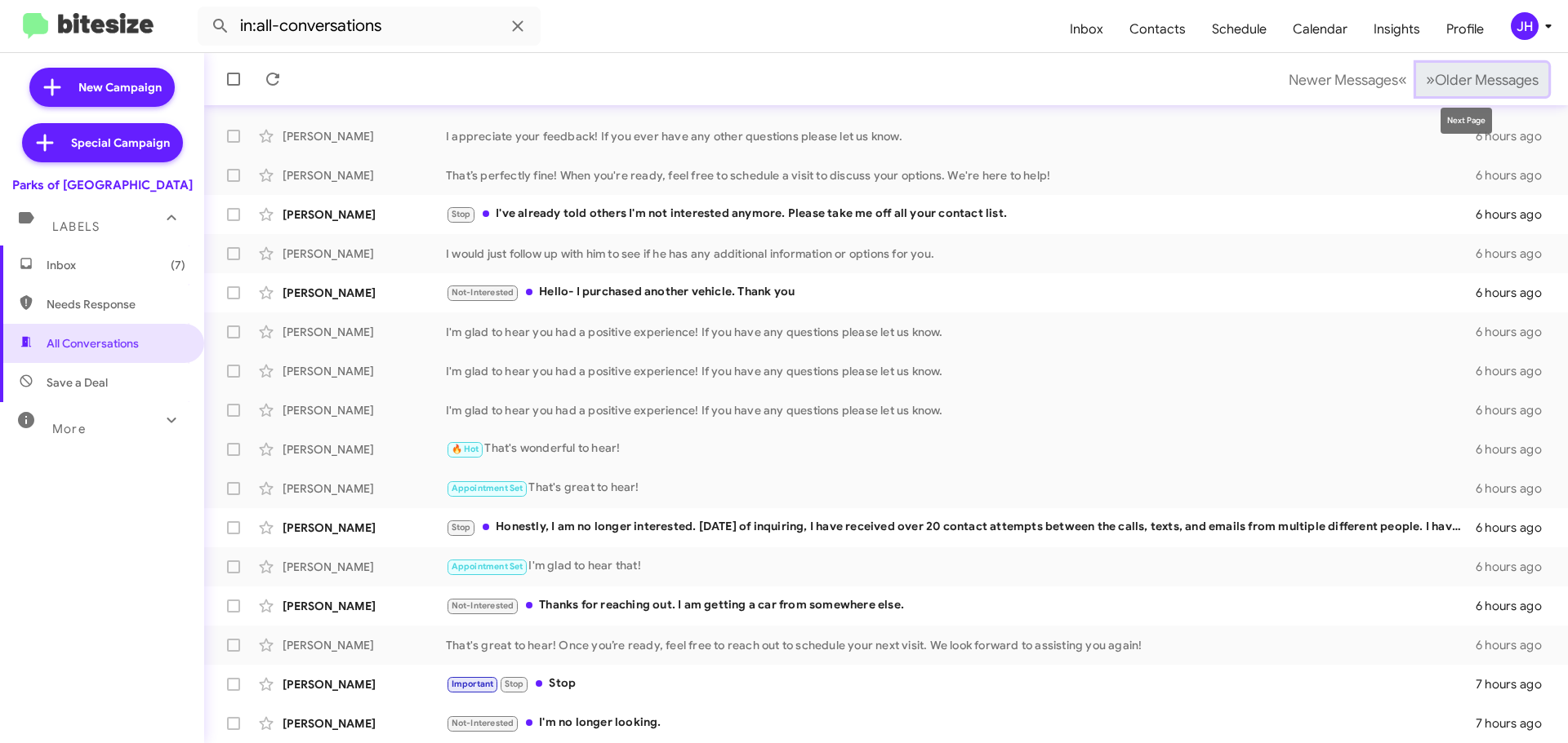
click at [1436, 91] on button "» Next Older Messages" at bounding box center [1482, 79] width 132 height 33
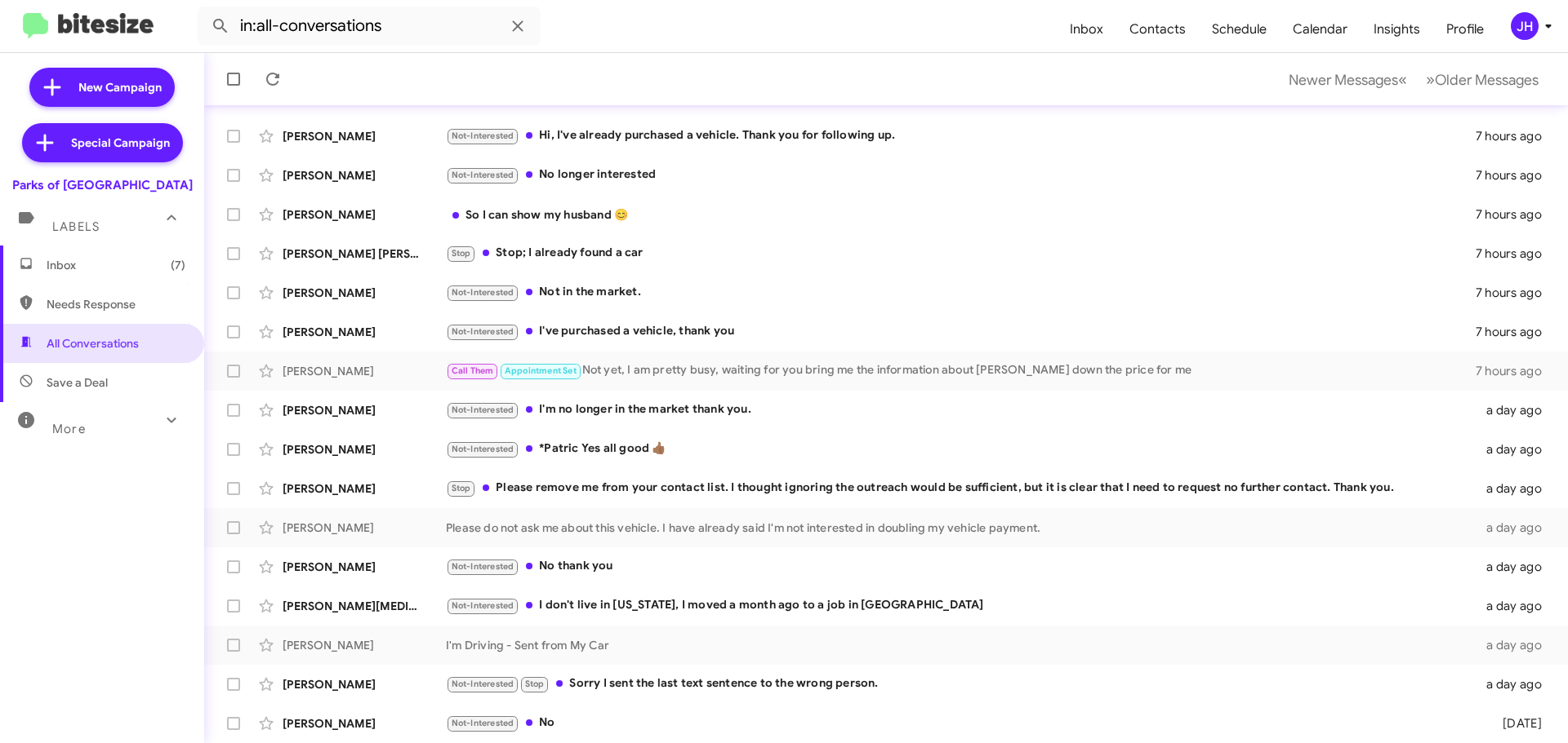
click at [1417, 96] on mat-toolbar-row "Newer Messages « Previous » Next Older Messages" at bounding box center [886, 79] width 1363 height 52
click at [1434, 87] on span "Older Messages" at bounding box center [1486, 79] width 104 height 18
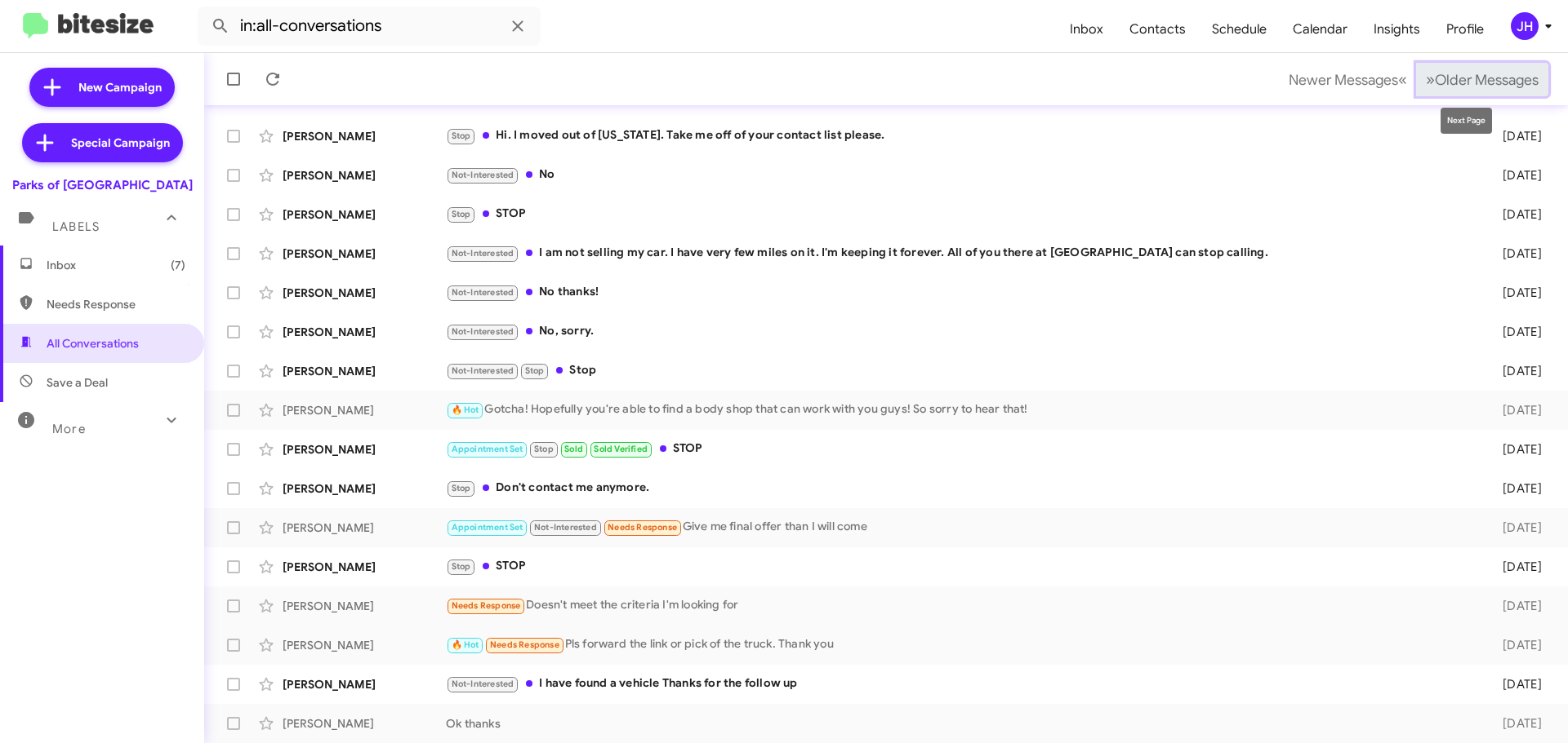
click at [1484, 91] on button "» Next Older Messages" at bounding box center [1482, 79] width 132 height 33
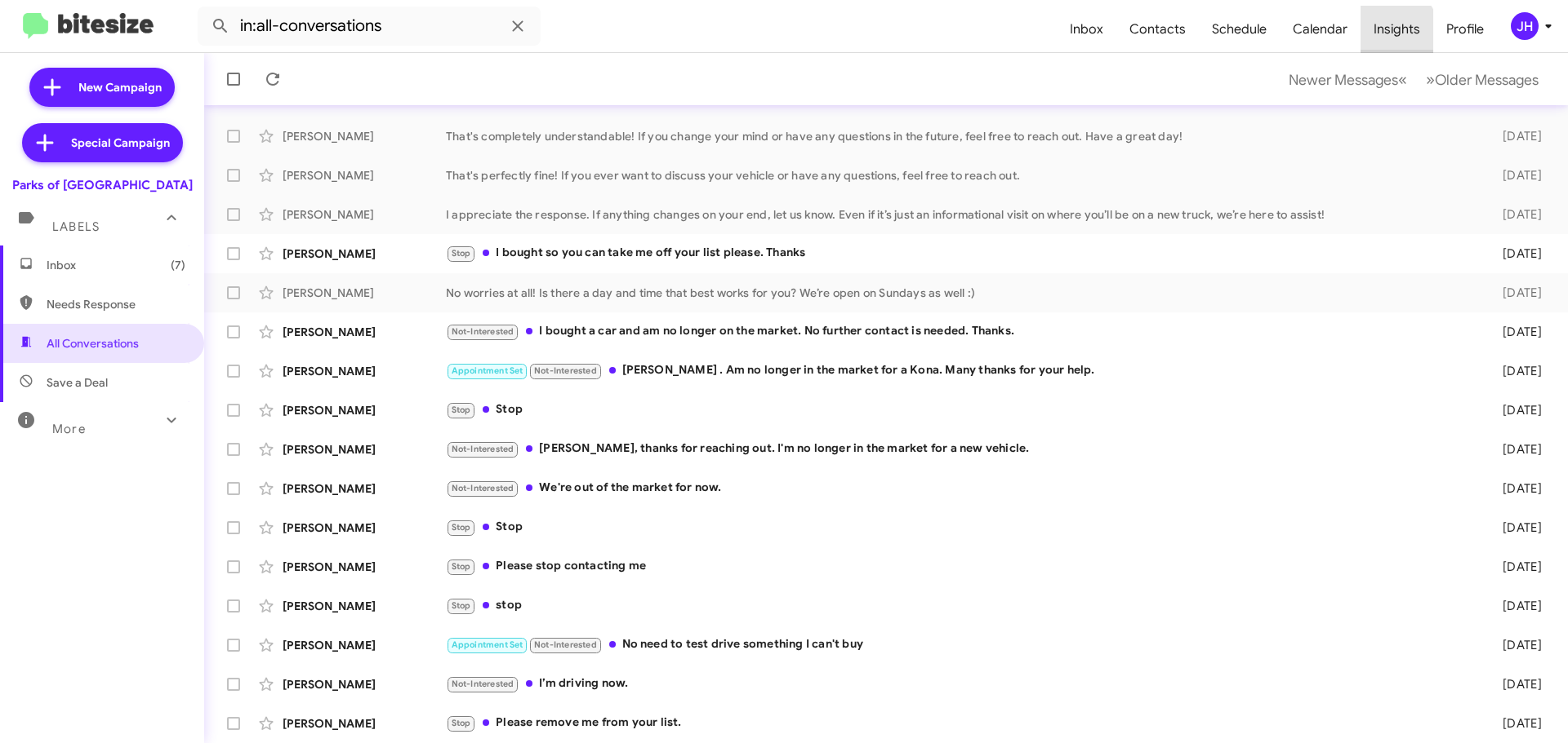
click at [1387, 33] on span "Insights" at bounding box center [1397, 29] width 73 height 48
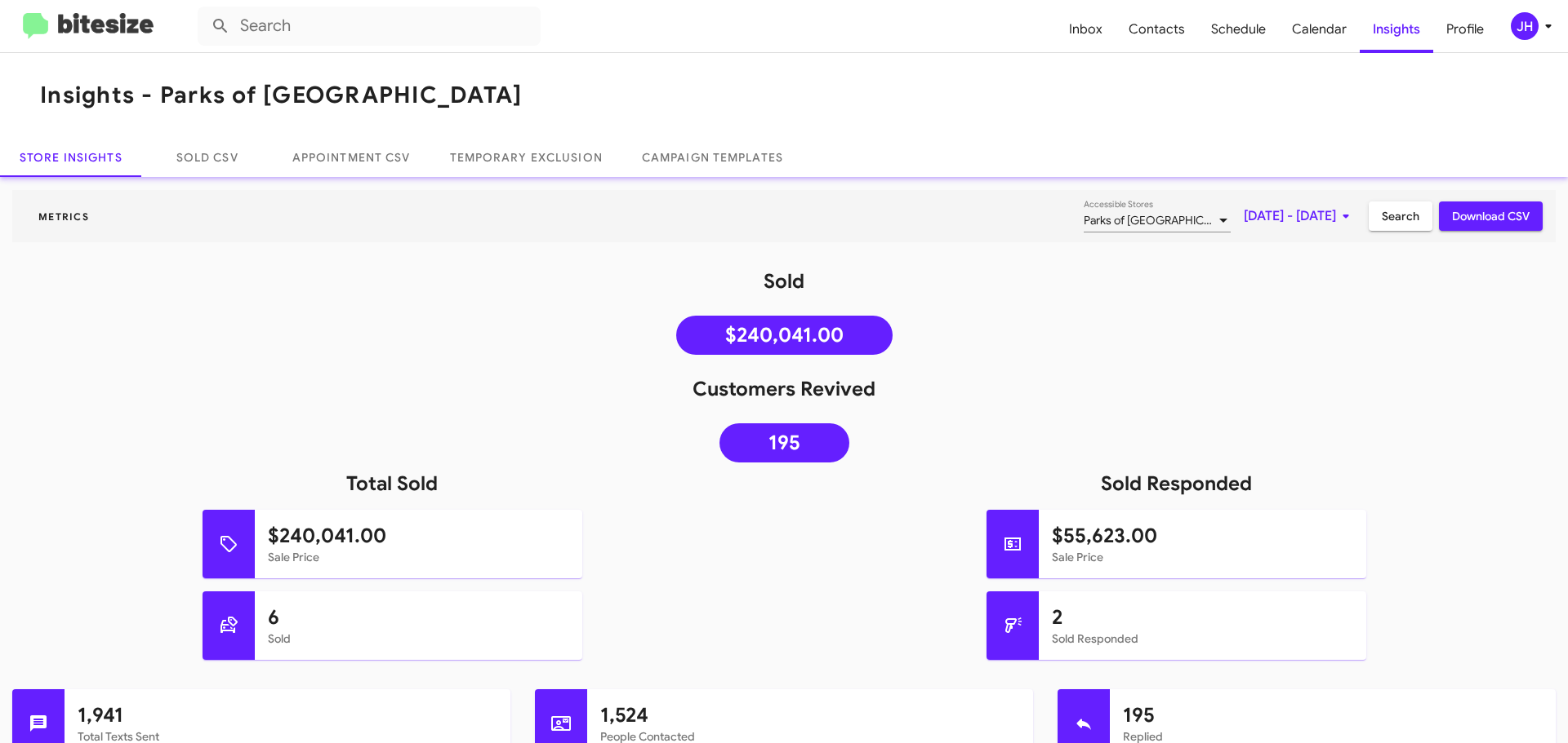
click at [1336, 224] on icon at bounding box center [1345, 216] width 19 height 19
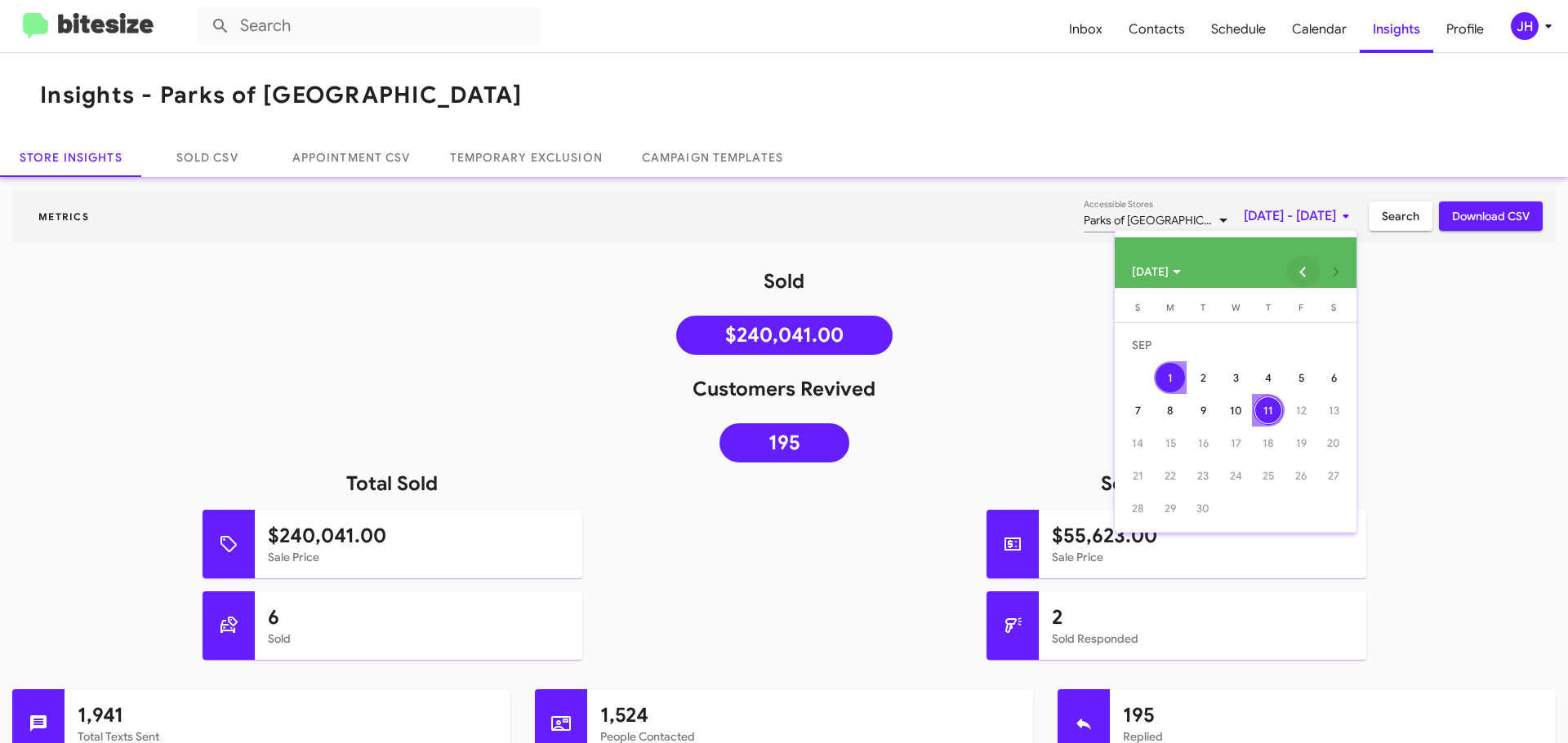
click at [1314, 265] on button "Previous month" at bounding box center [1303, 272] width 33 height 33
click at [1336, 278] on button "Next month" at bounding box center [1336, 272] width 33 height 33
click at [1328, 383] on div "6" at bounding box center [1333, 377] width 29 height 29
click at [1186, 384] on td "1" at bounding box center [1170, 378] width 33 height 33
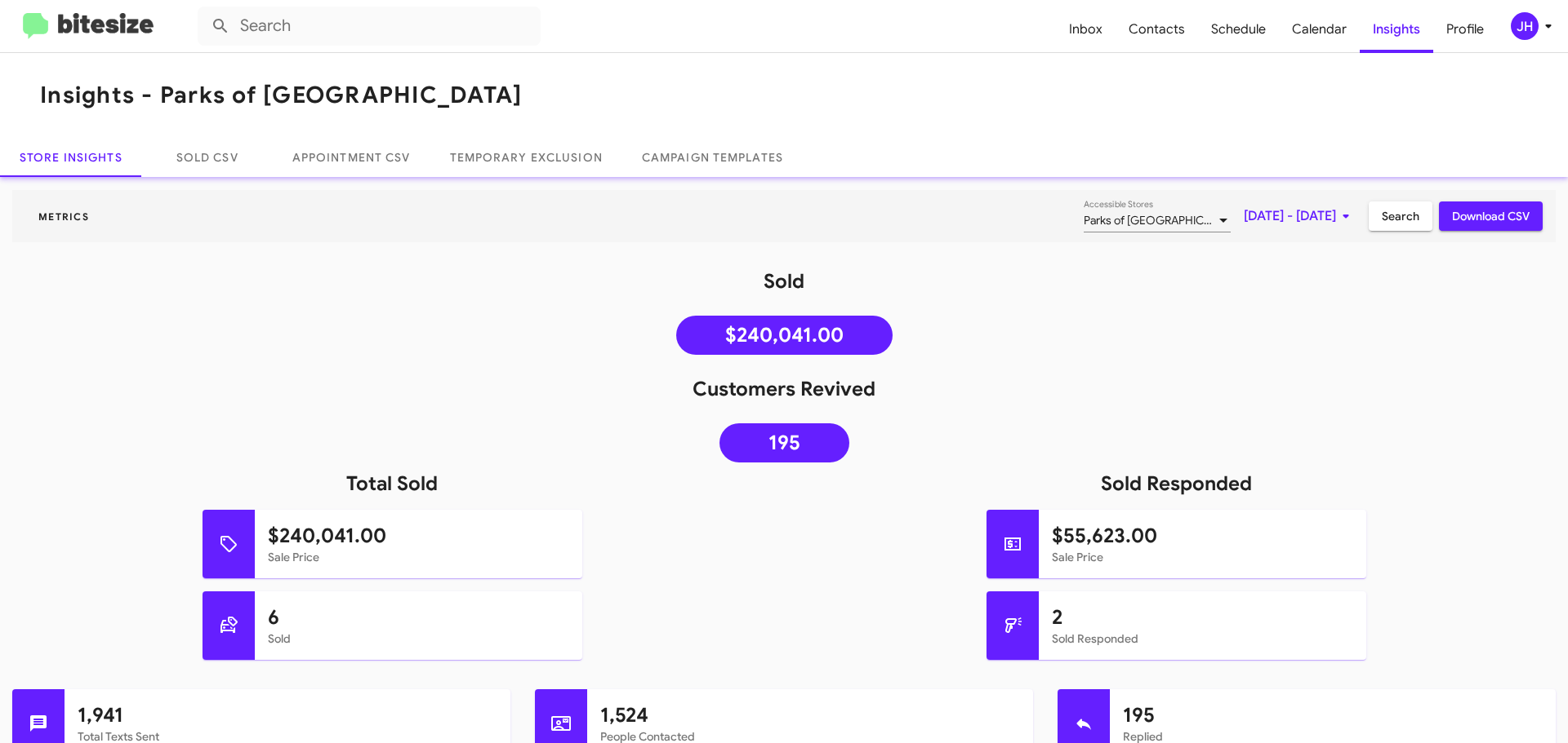
click at [1452, 216] on span "Download CSV" at bounding box center [1490, 216] width 78 height 29
click at [1150, 43] on span "Contacts" at bounding box center [1157, 29] width 83 height 48
type input "in:groups"
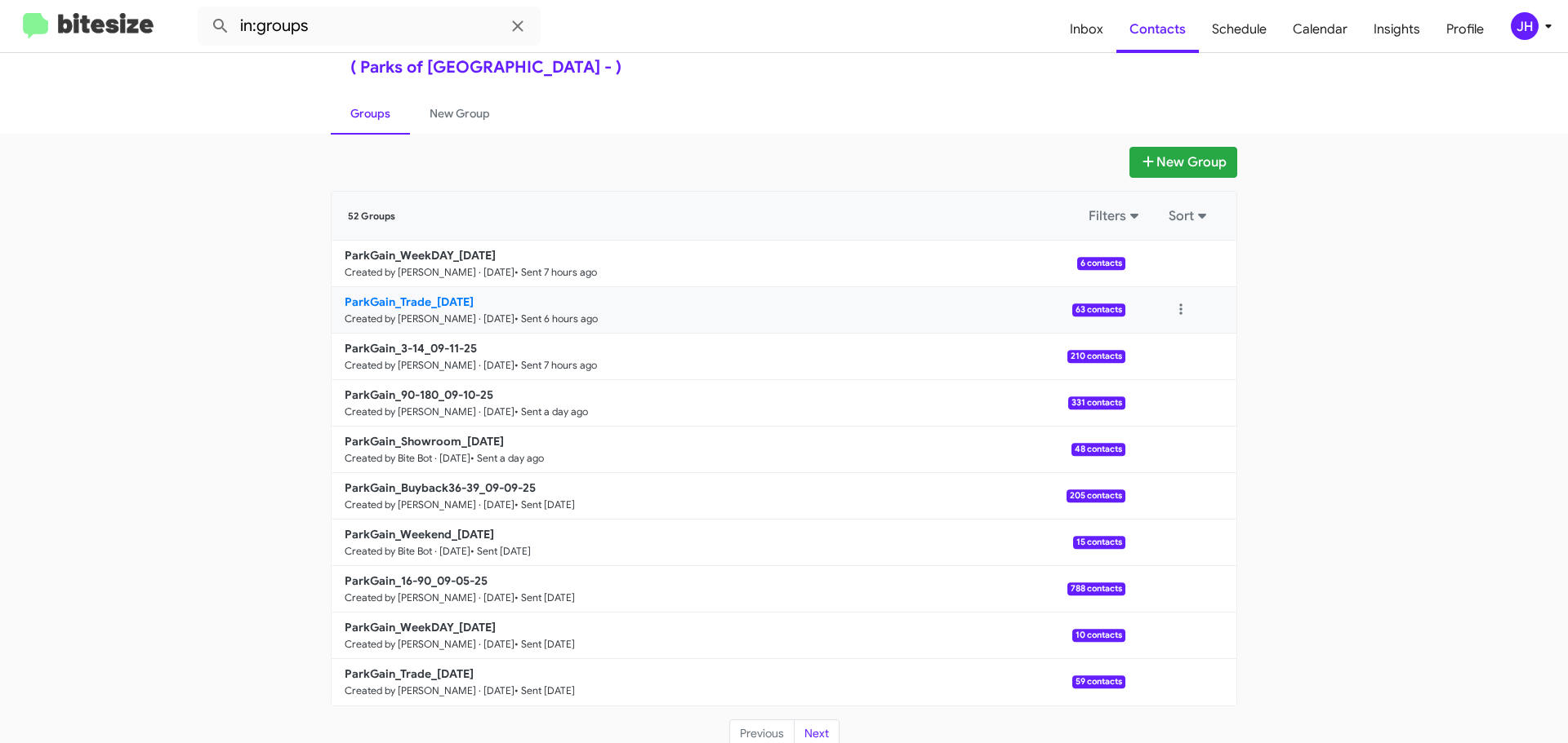
scroll to position [58, 0]
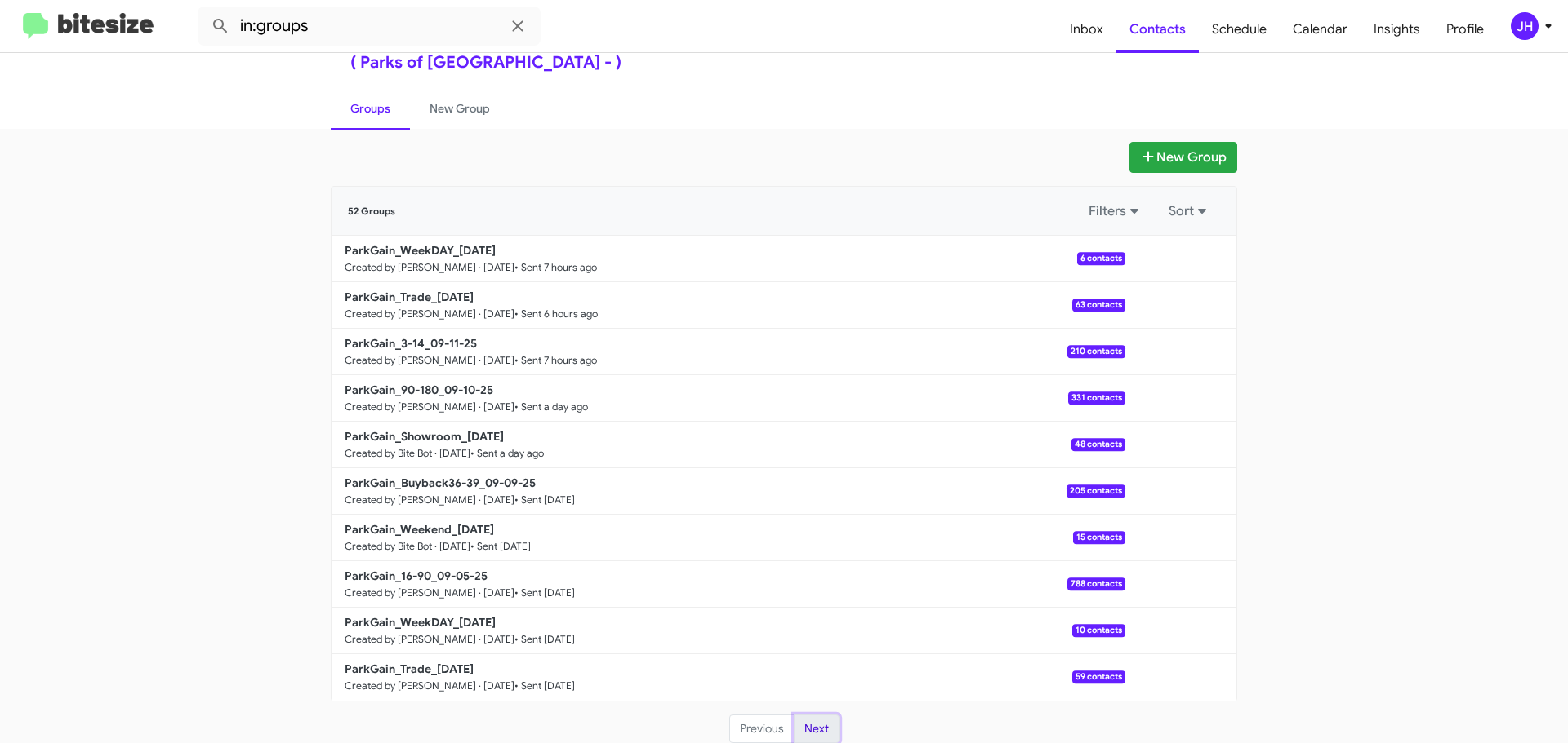
click at [804, 732] on button "Next" at bounding box center [816, 729] width 46 height 29
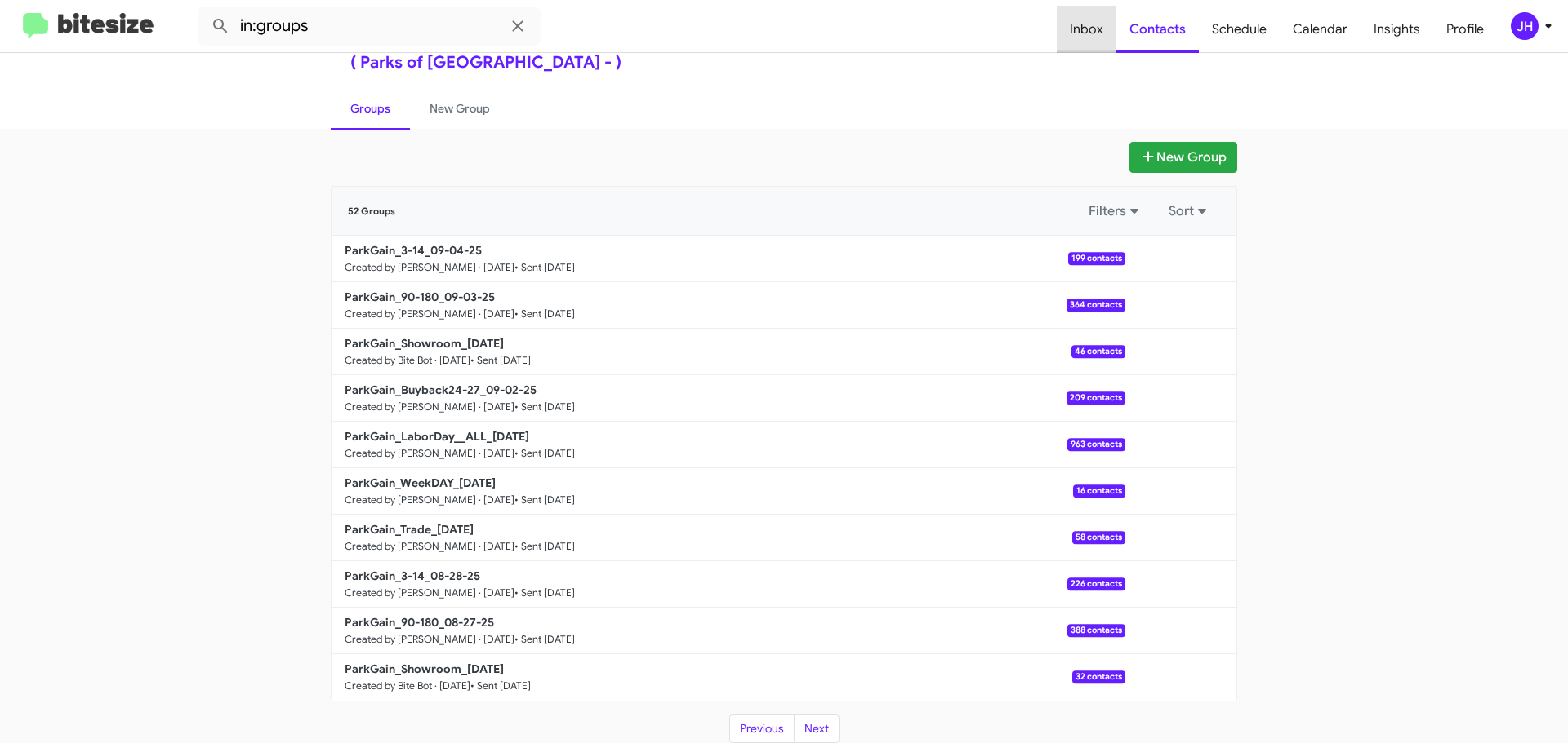
click at [1092, 33] on span "Inbox" at bounding box center [1085, 29] width 59 height 48
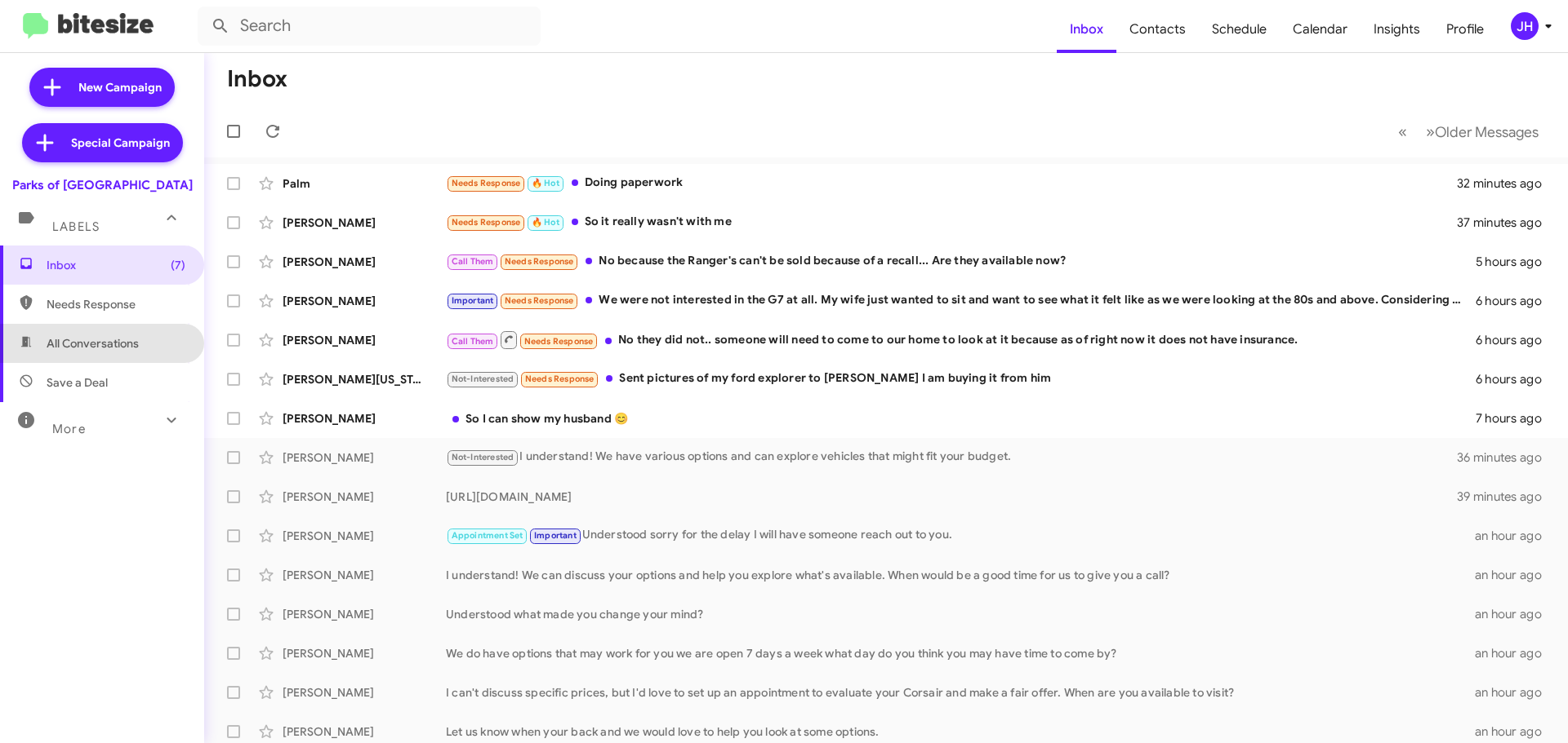
click at [125, 350] on span "All Conversations" at bounding box center [93, 344] width 92 height 17
type input "in:all-conversations"
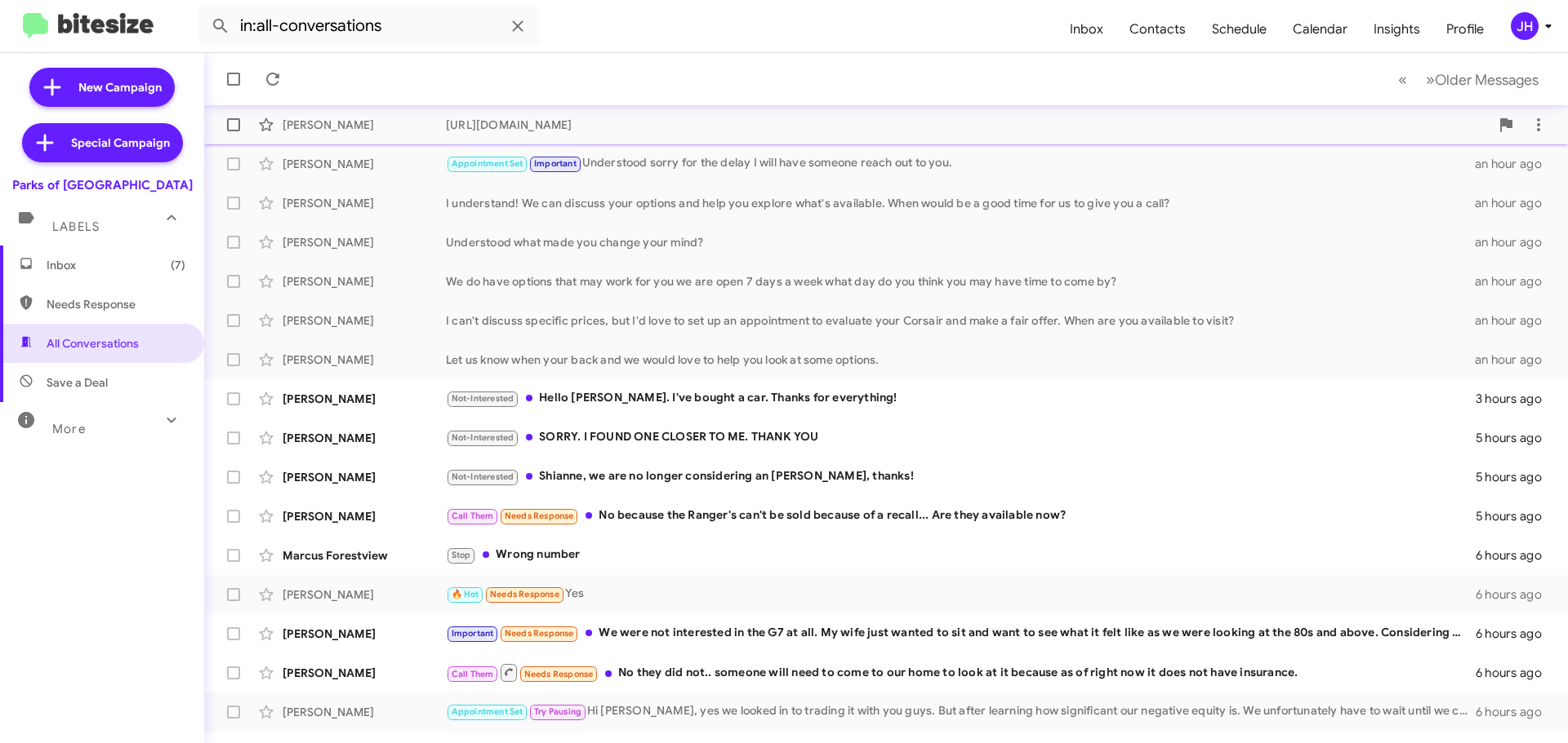
scroll to position [204, 0]
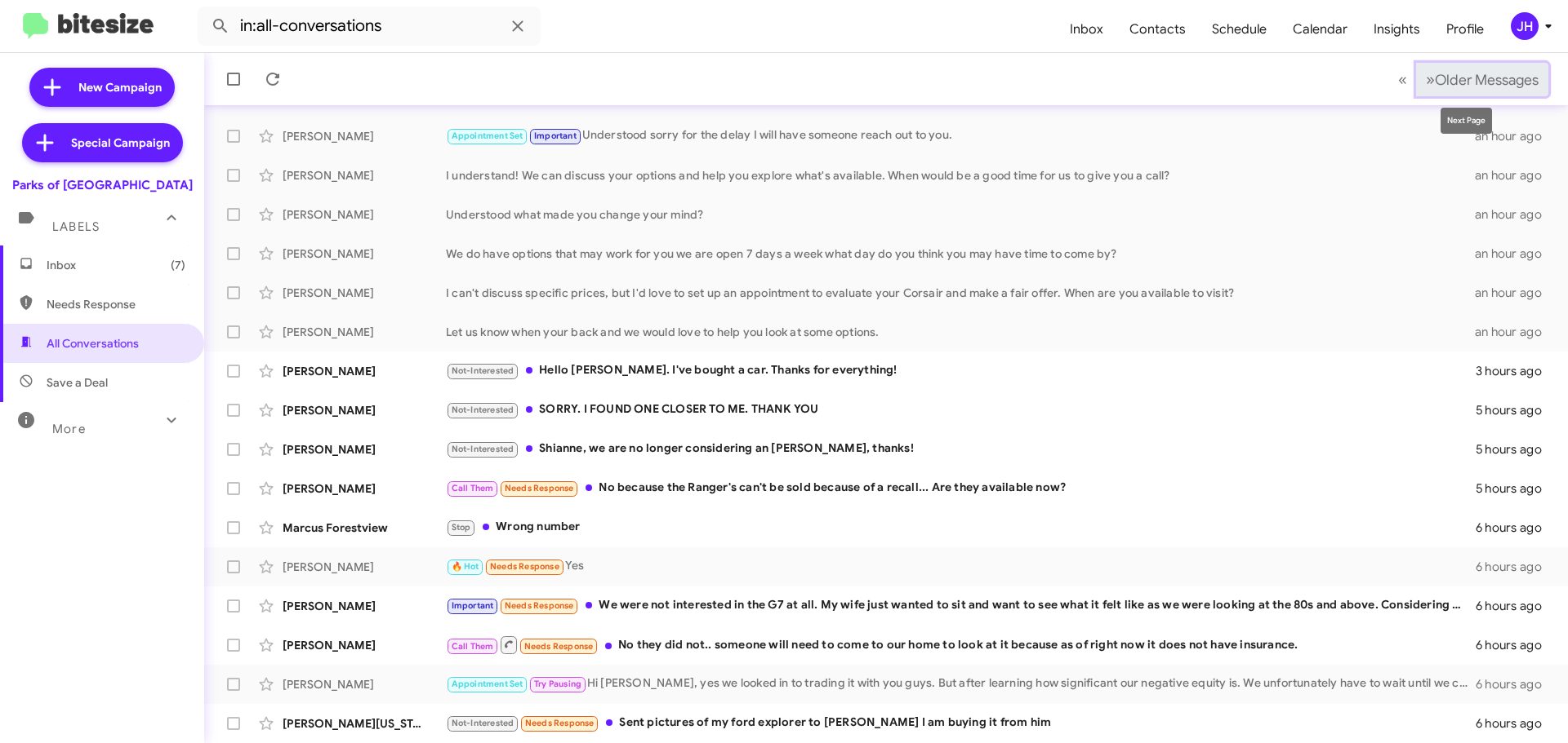
click at [1434, 78] on span "Older Messages" at bounding box center [1486, 79] width 104 height 18
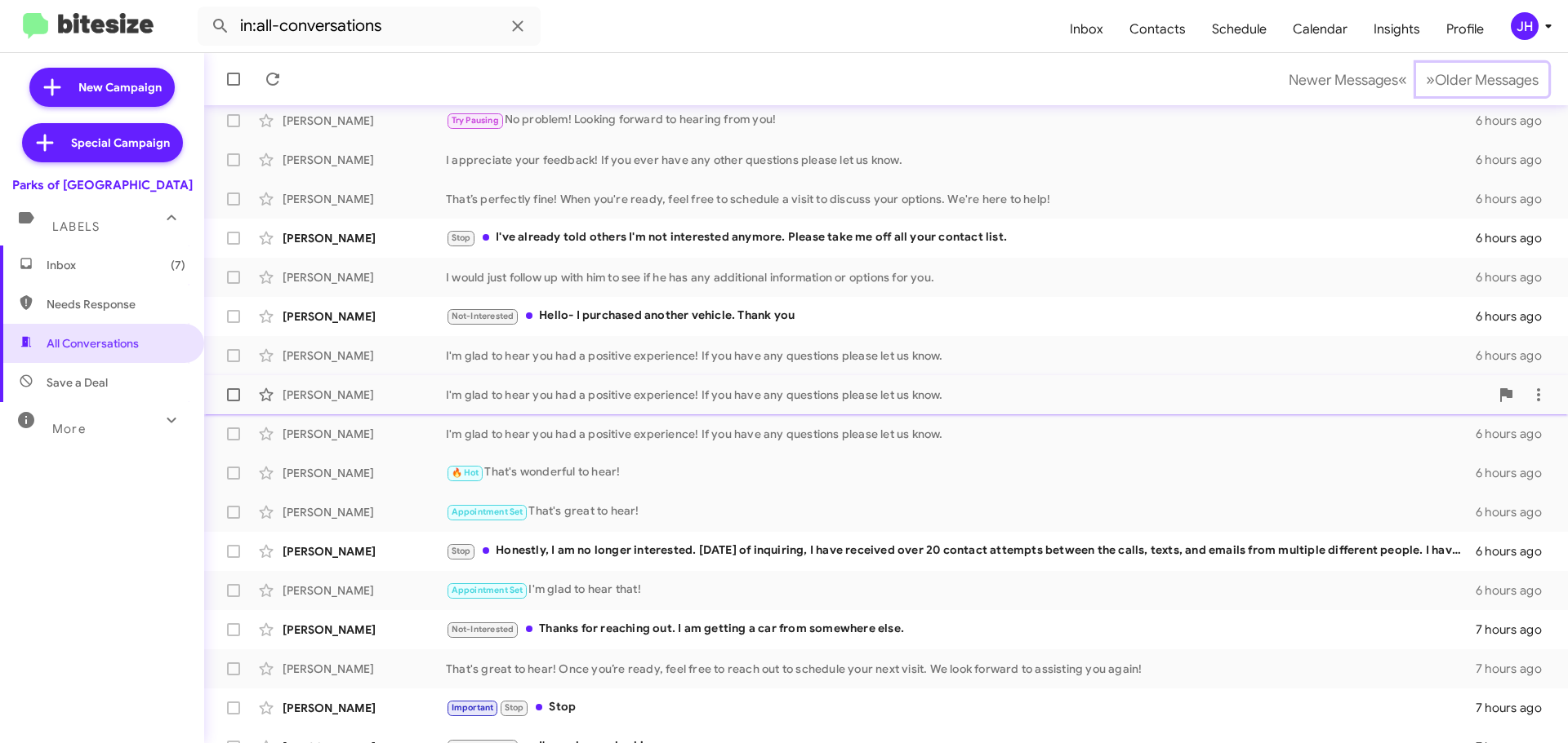
scroll to position [204, 0]
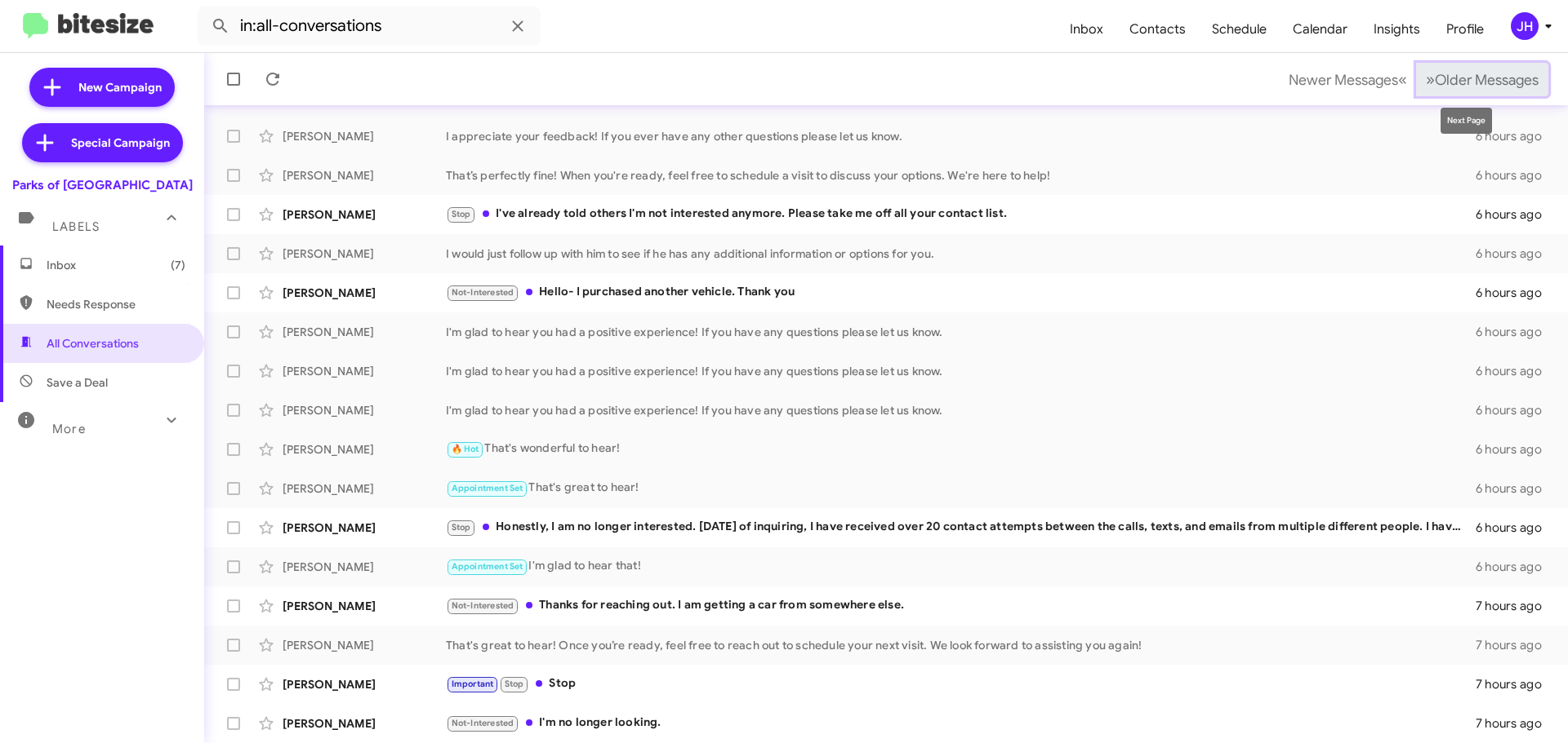
click at [1426, 80] on span "»" at bounding box center [1430, 79] width 9 height 20
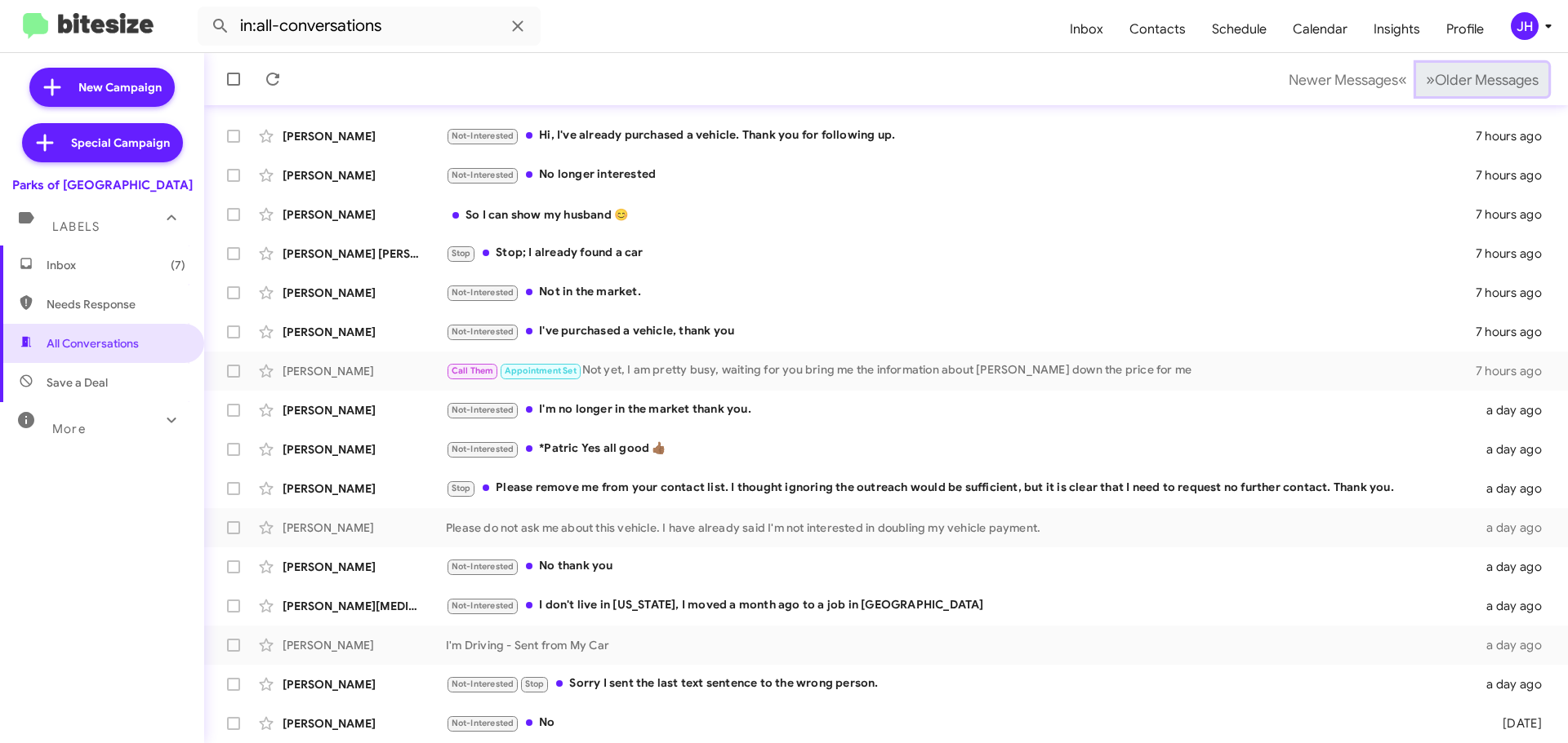
click at [1426, 80] on span "»" at bounding box center [1430, 79] width 9 height 20
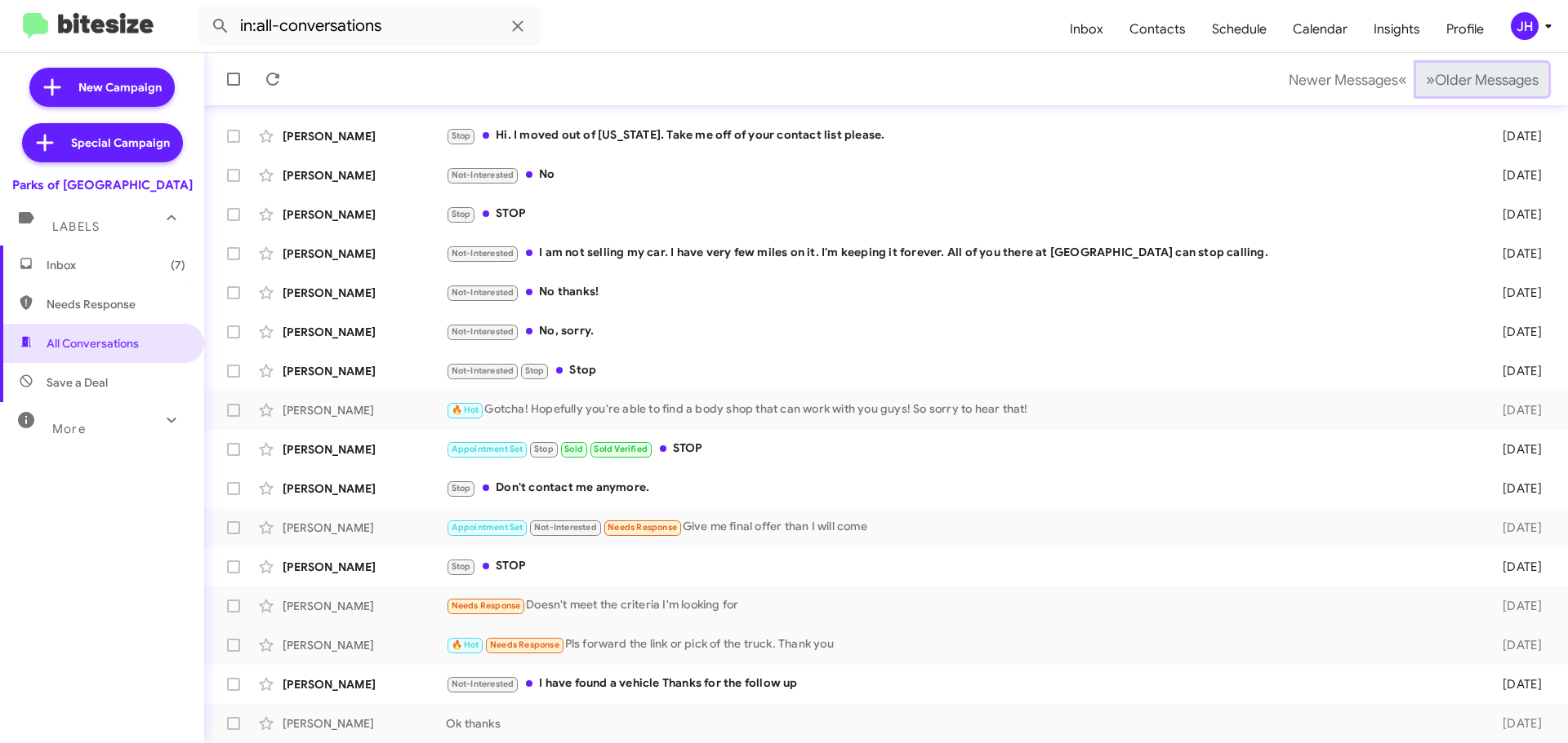
click at [1426, 80] on span "»" at bounding box center [1430, 79] width 9 height 20
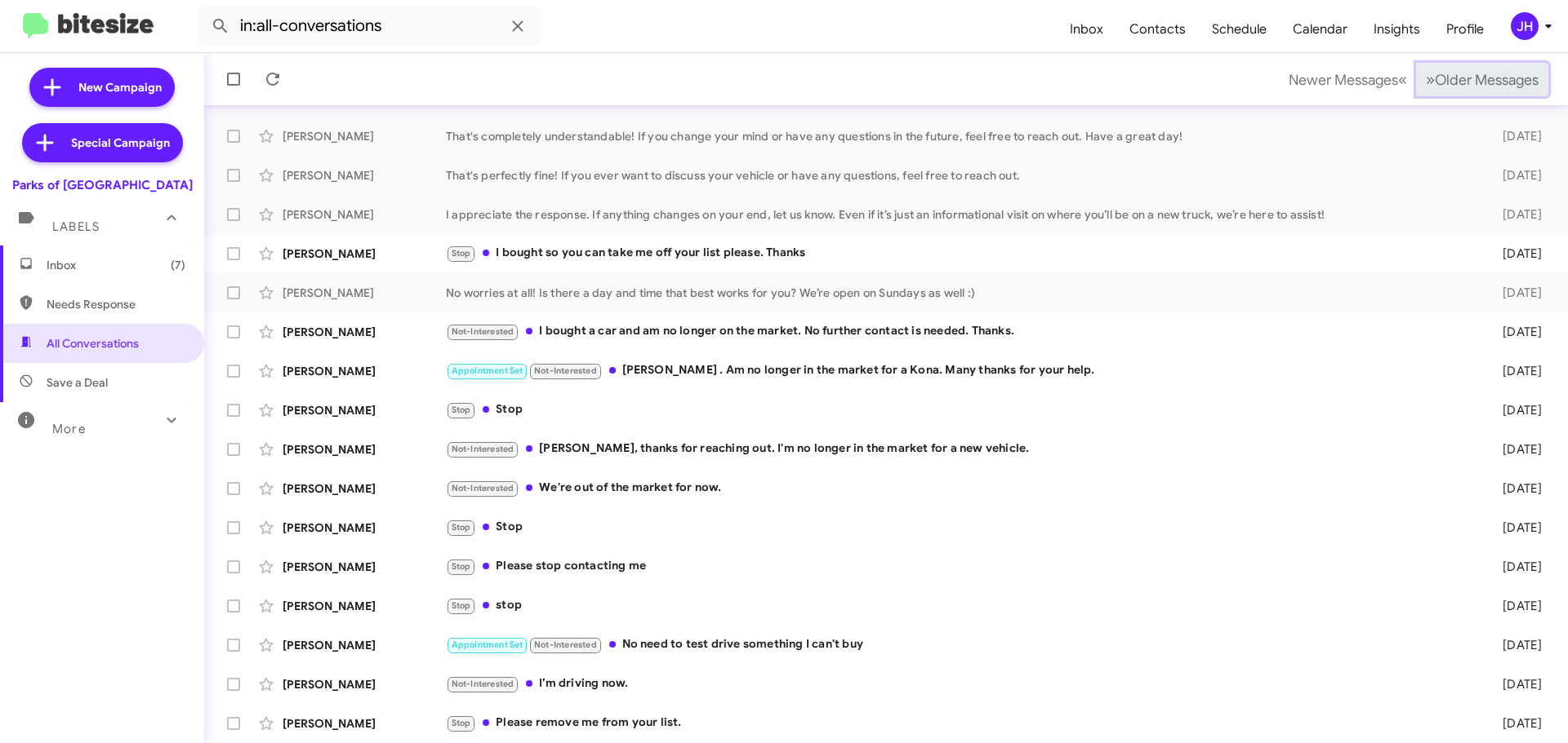
click at [1426, 80] on span "»" at bounding box center [1430, 79] width 9 height 20
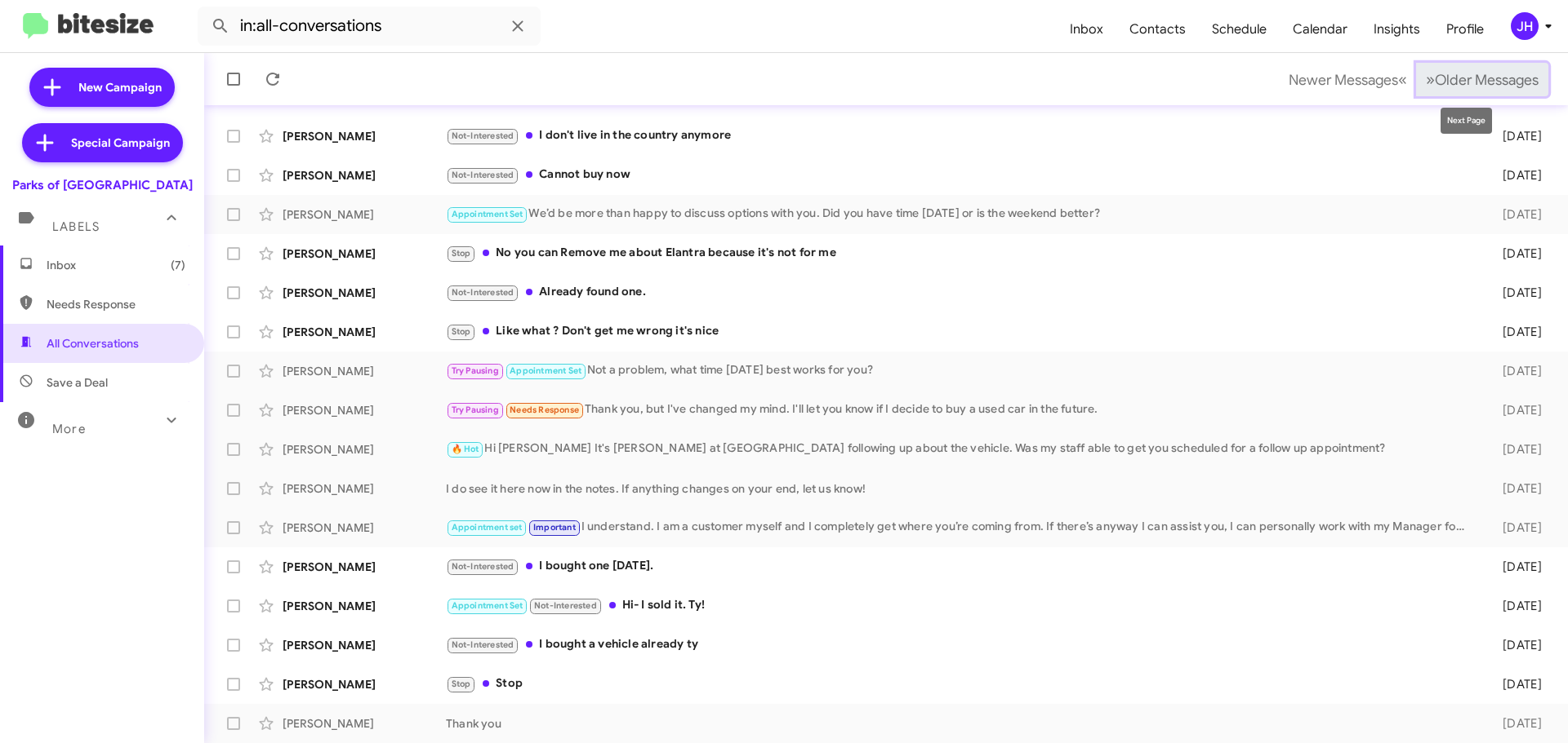
click at [1471, 86] on span "Older Messages" at bounding box center [1486, 79] width 104 height 18
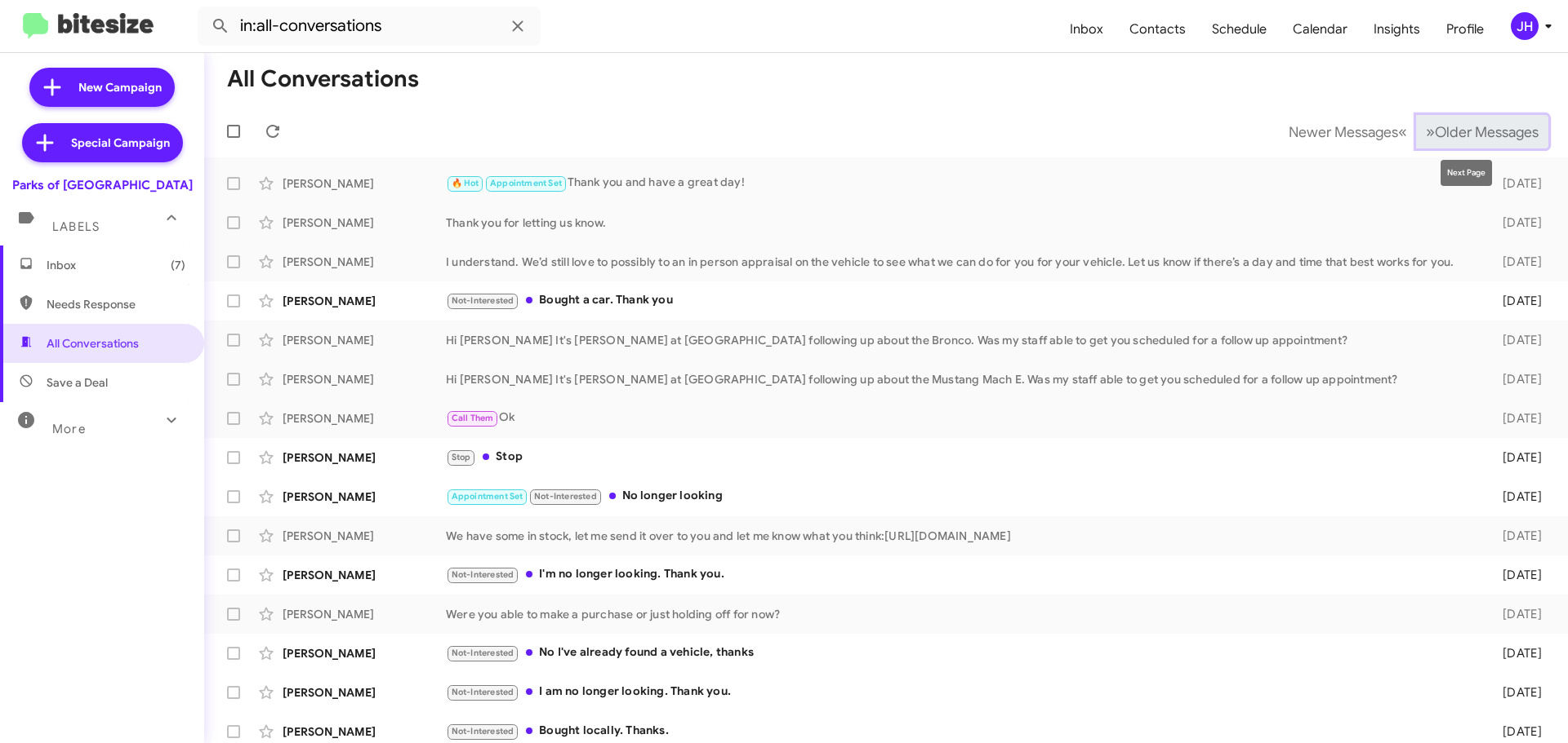
click at [1438, 135] on span "Older Messages" at bounding box center [1486, 131] width 104 height 18
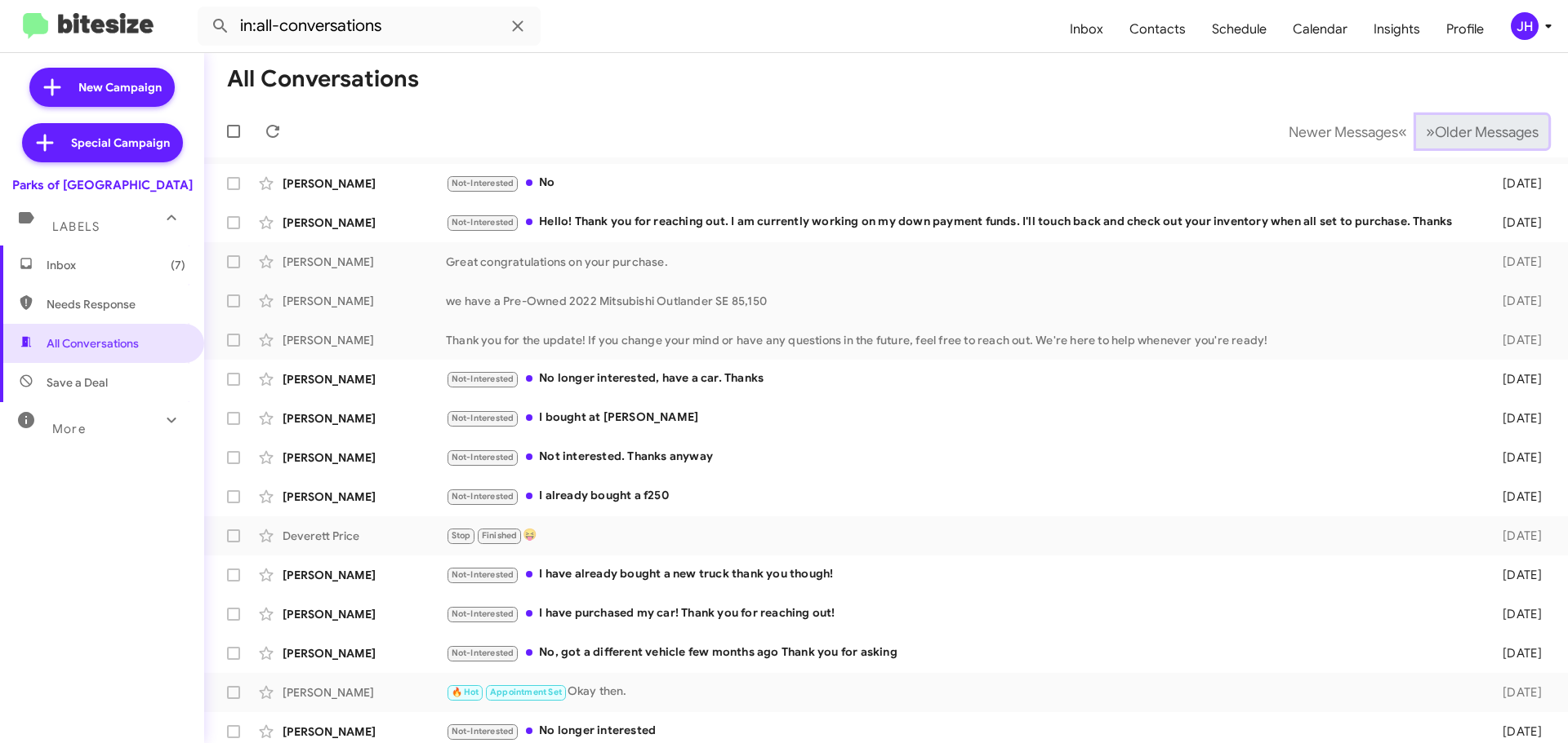
click at [1438, 135] on span "Older Messages" at bounding box center [1486, 131] width 104 height 18
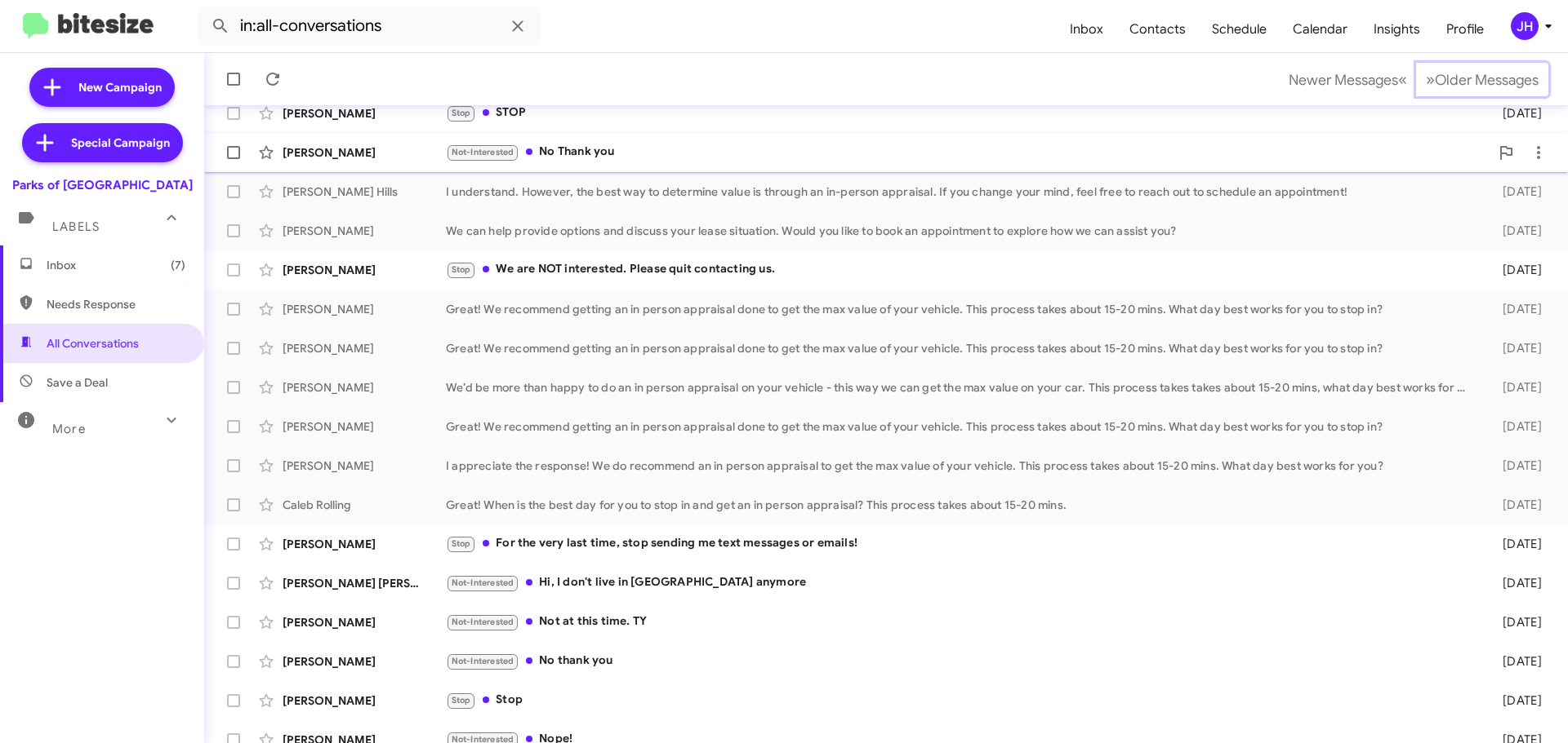
scroll to position [204, 0]
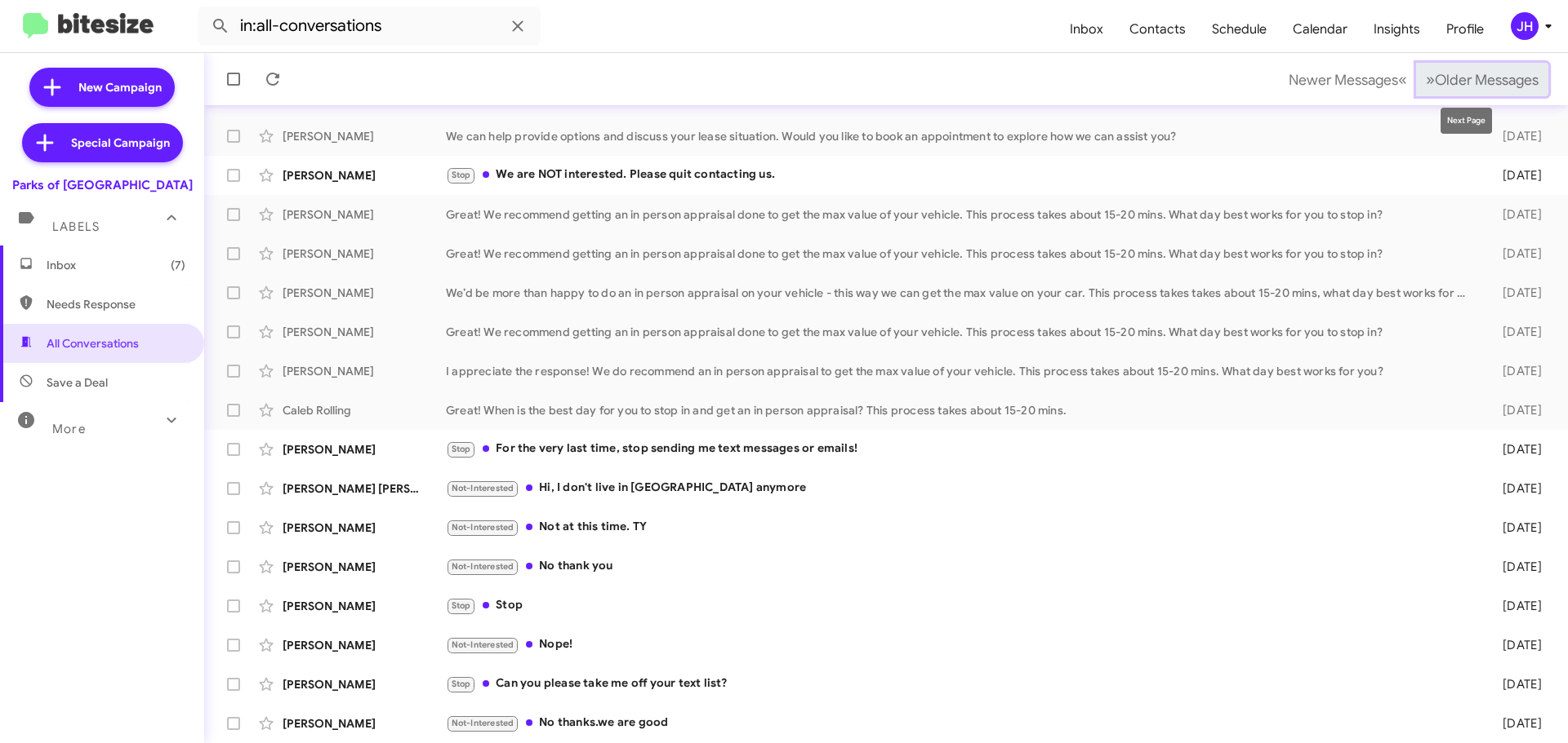
click at [1463, 83] on span "Older Messages" at bounding box center [1486, 79] width 104 height 18
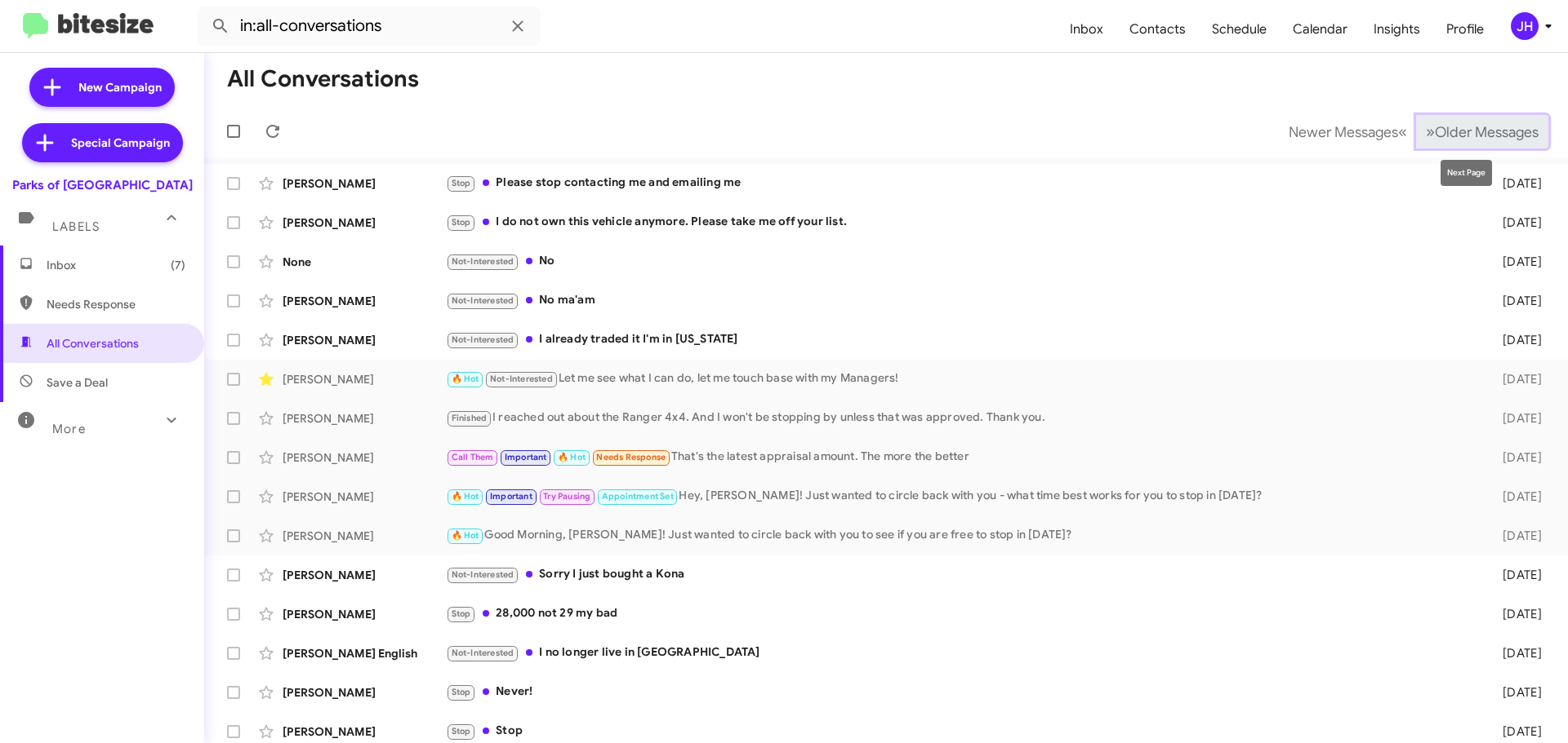
click at [1435, 133] on span "Older Messages" at bounding box center [1486, 131] width 104 height 18
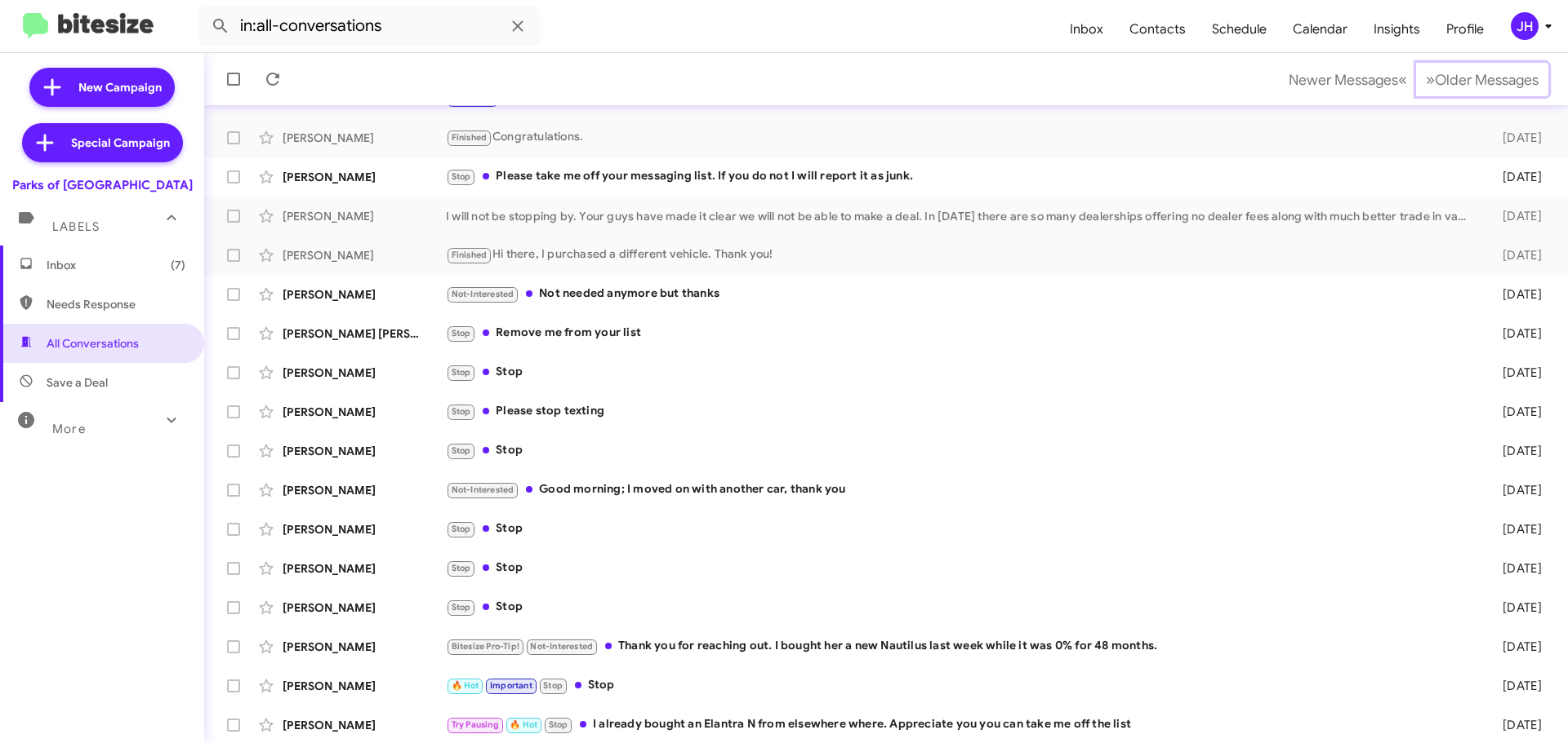
scroll to position [204, 0]
click at [1454, 84] on span "Older Messages" at bounding box center [1486, 79] width 104 height 18
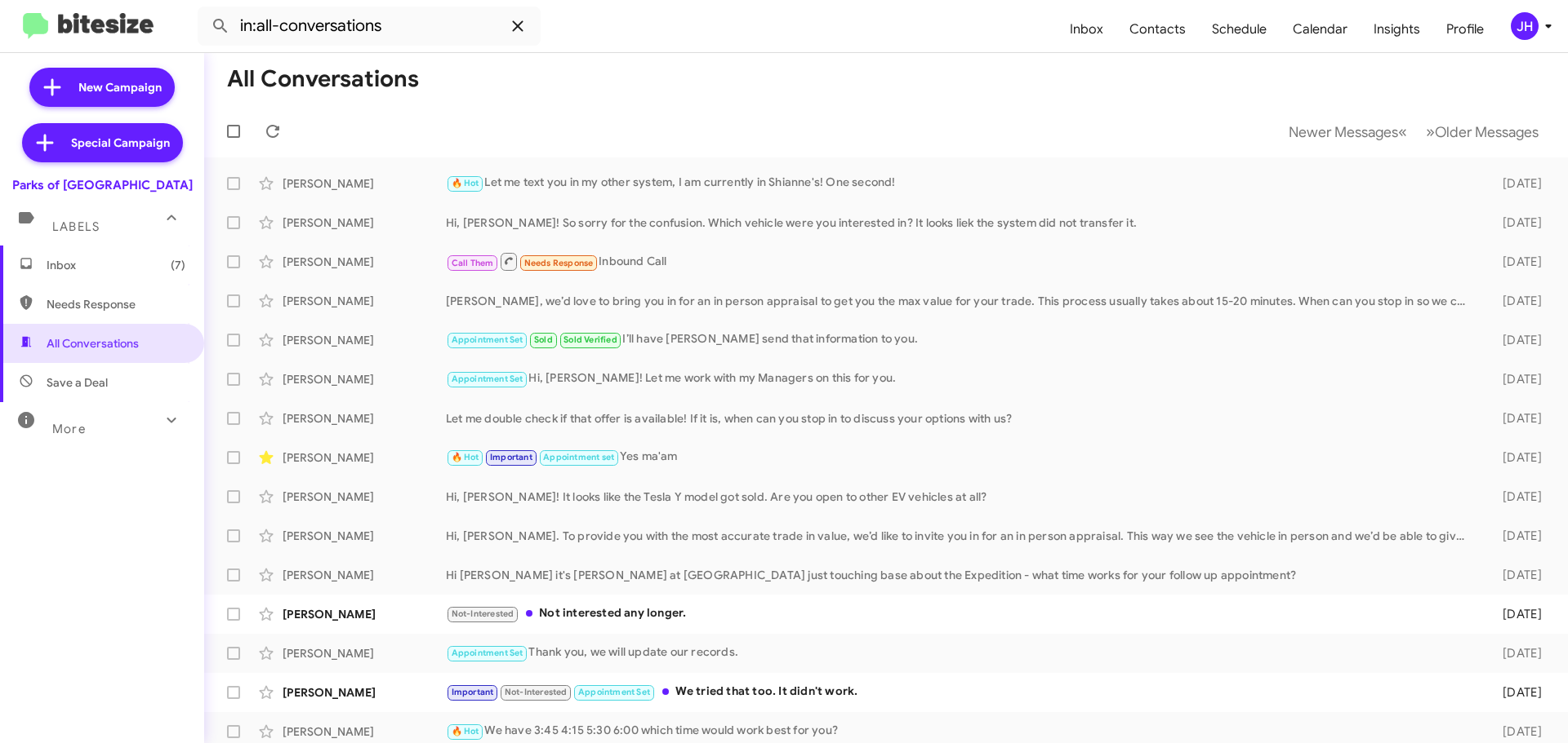
click at [518, 27] on icon at bounding box center [517, 25] width 11 height 11
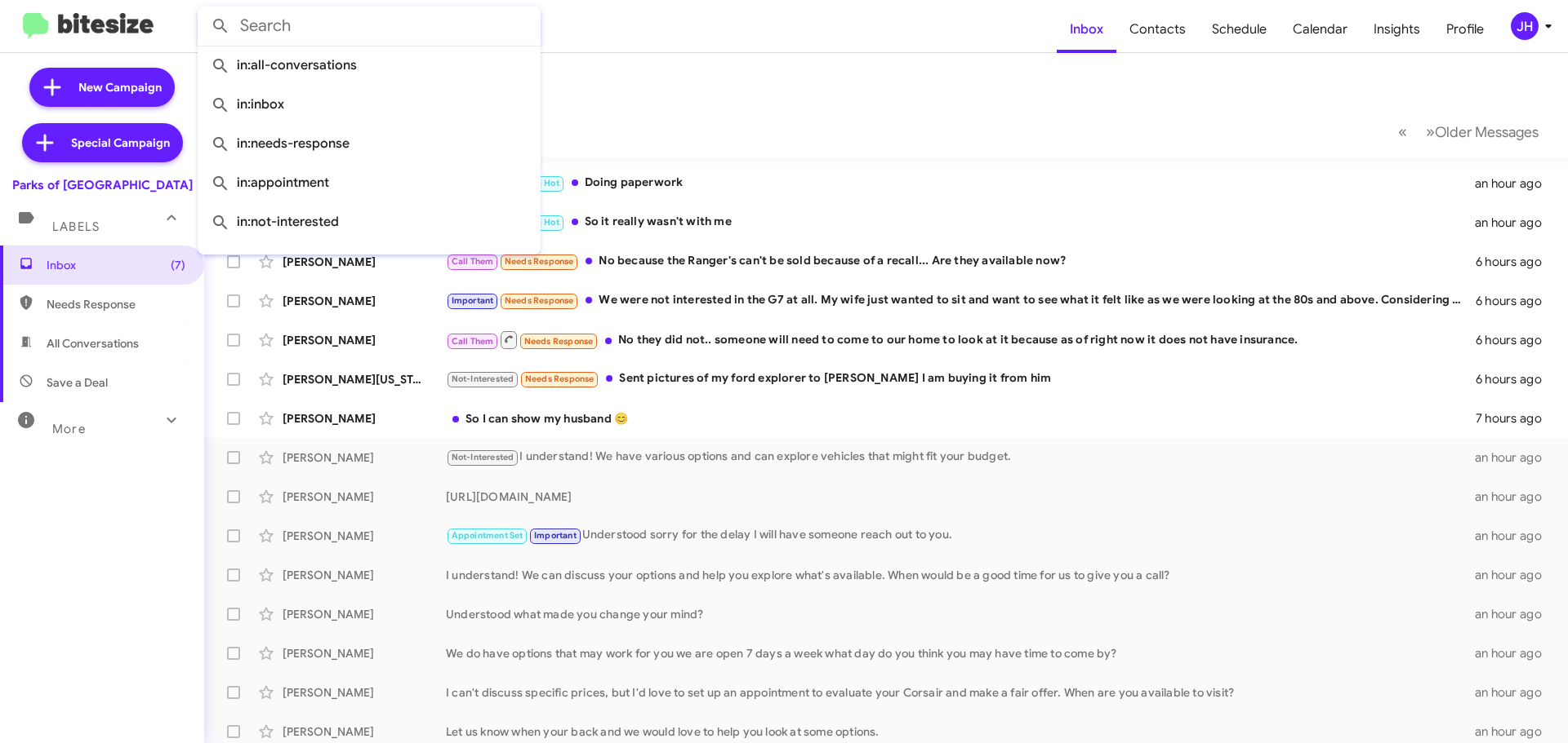
click at [729, 62] on mat-toolbar-row "Inbox" at bounding box center [886, 79] width 1363 height 52
